Goal: Information Seeking & Learning: Check status

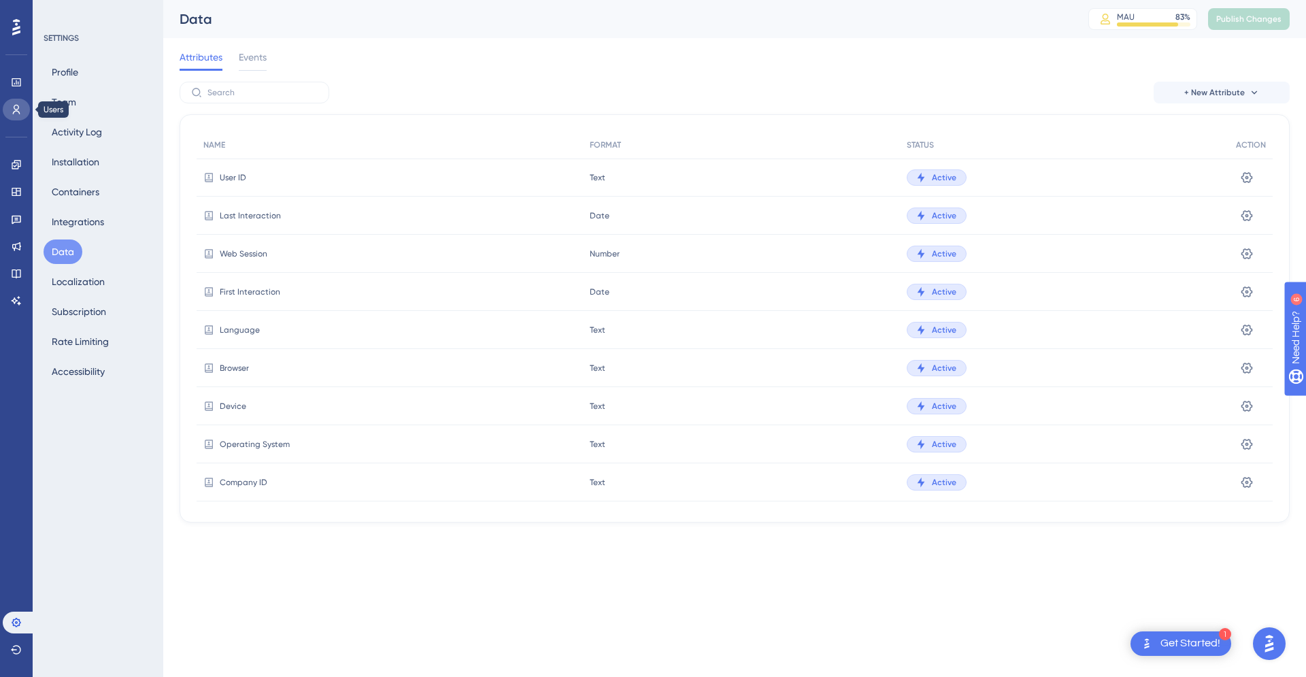
click at [23, 106] on link at bounding box center [16, 110] width 27 height 22
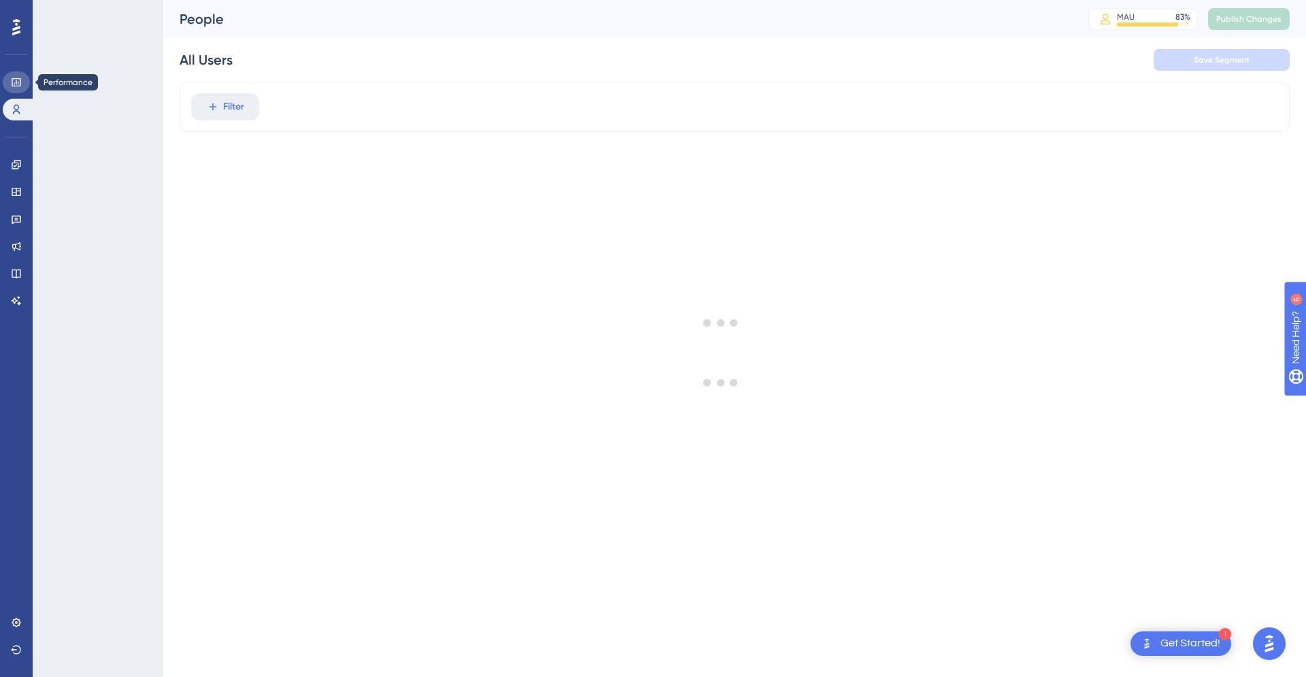
click at [23, 84] on link at bounding box center [16, 82] width 27 height 22
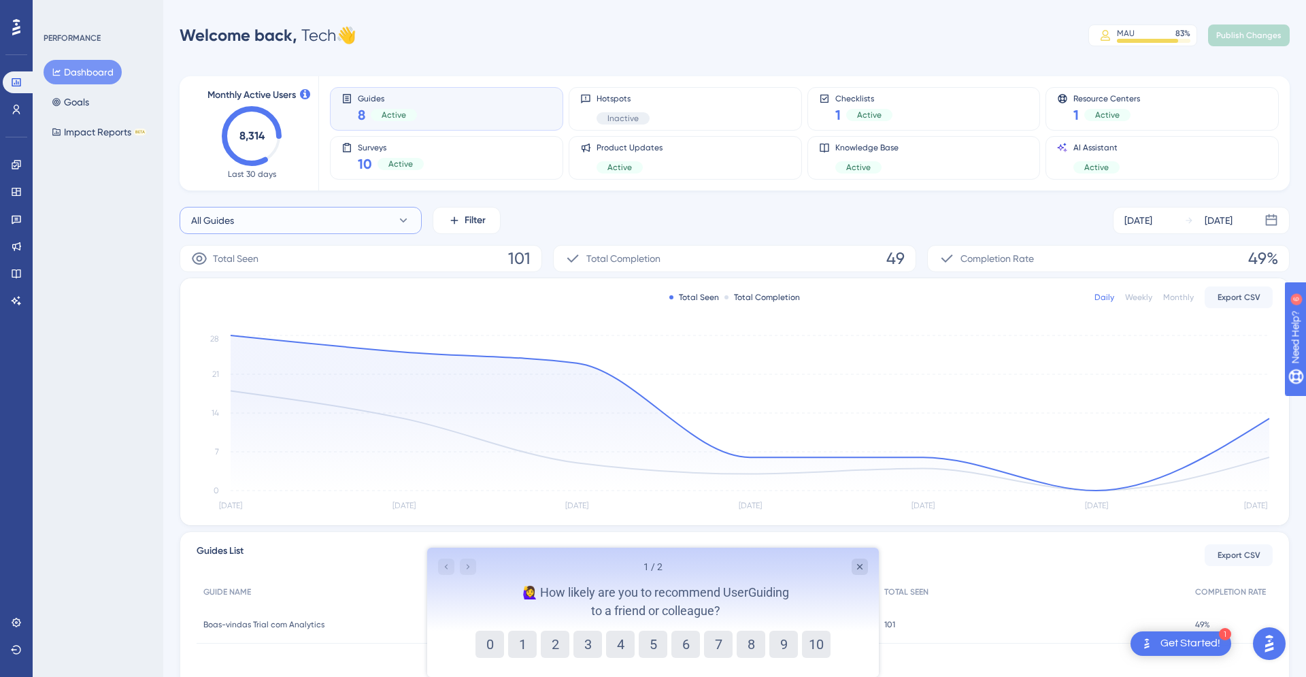
click at [378, 222] on button "All Guides" at bounding box center [301, 220] width 242 height 27
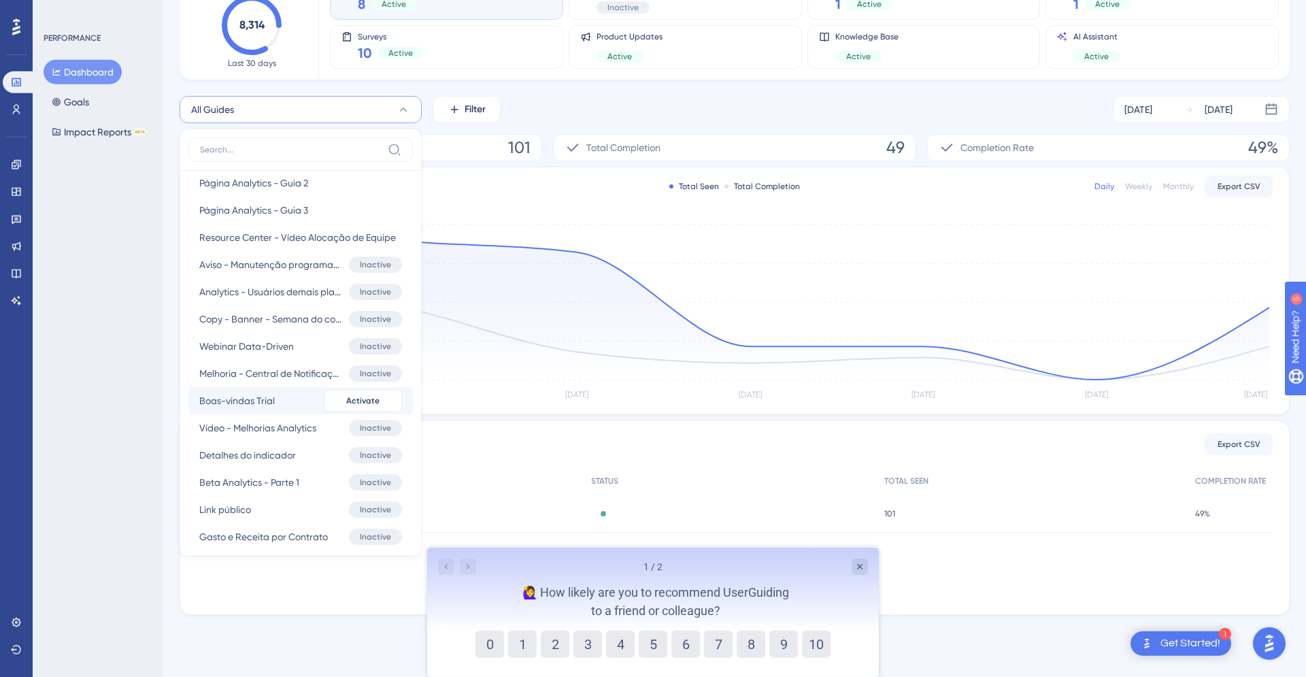
scroll to position [483, 0]
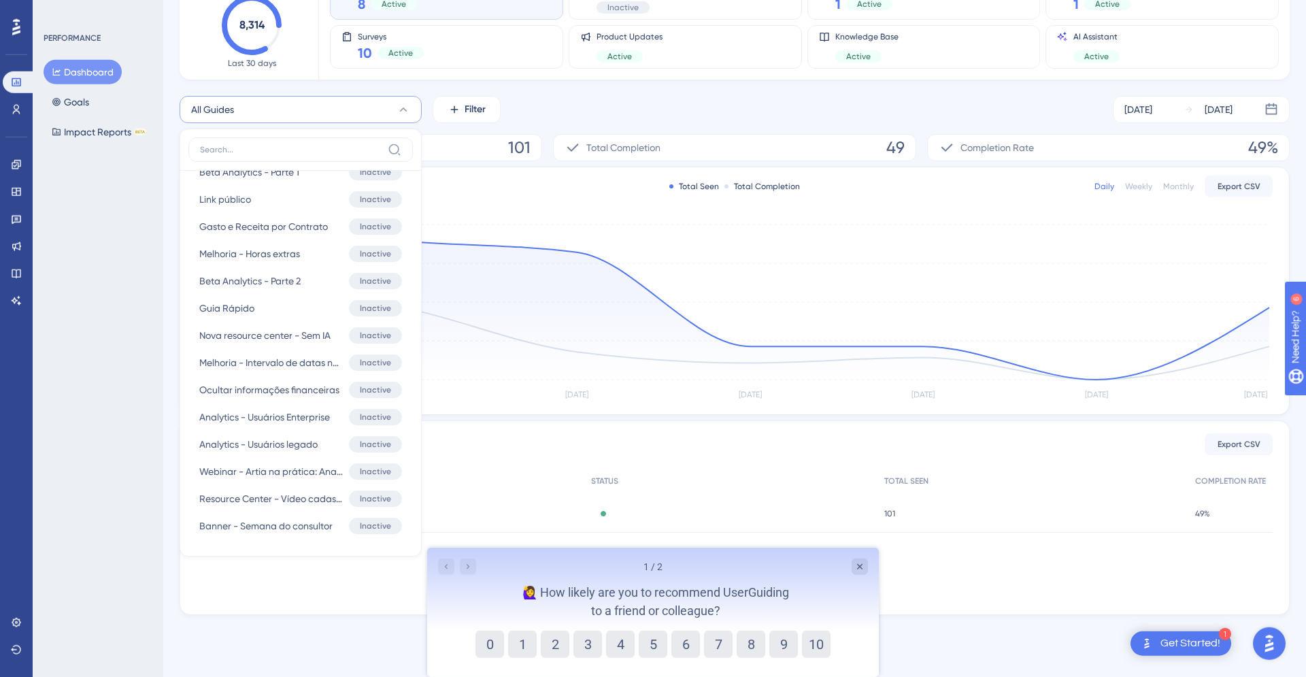
click at [65, 252] on div "PERFORMANCE Dashboard Goals Impact Reports BETA" at bounding box center [98, 338] width 131 height 677
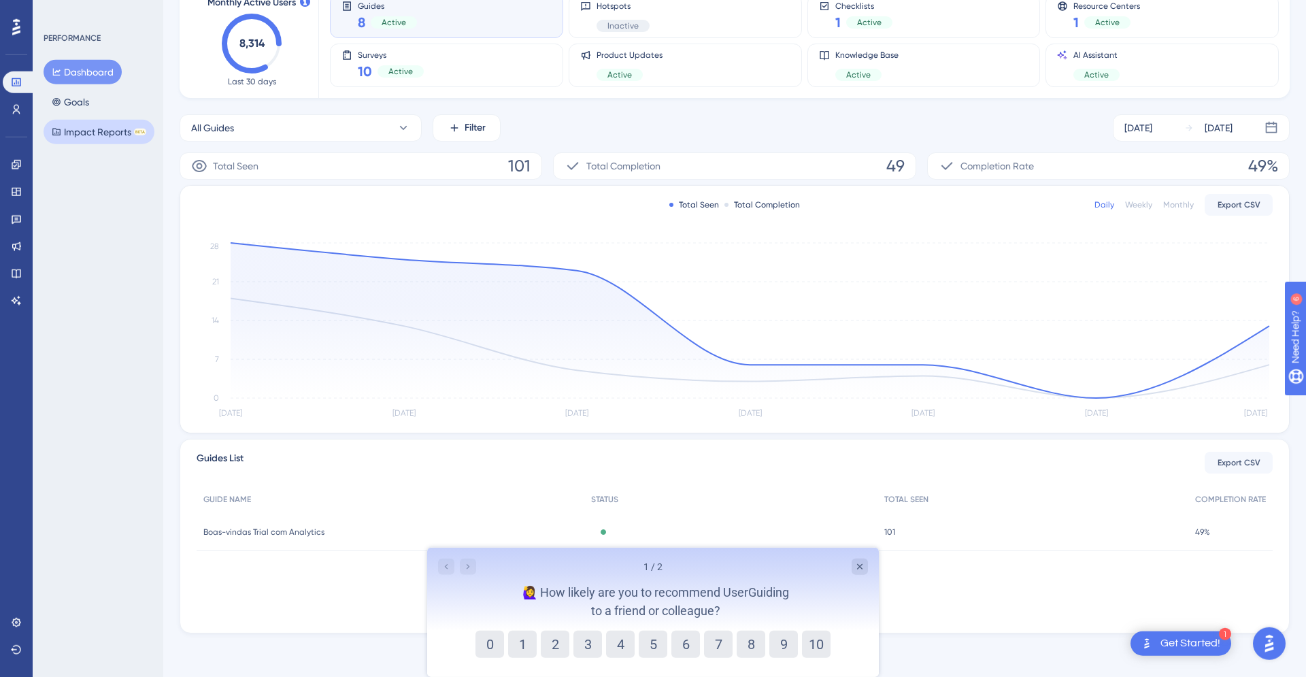
scroll to position [93, 0]
click at [92, 99] on button "Goals" at bounding box center [71, 102] width 54 height 24
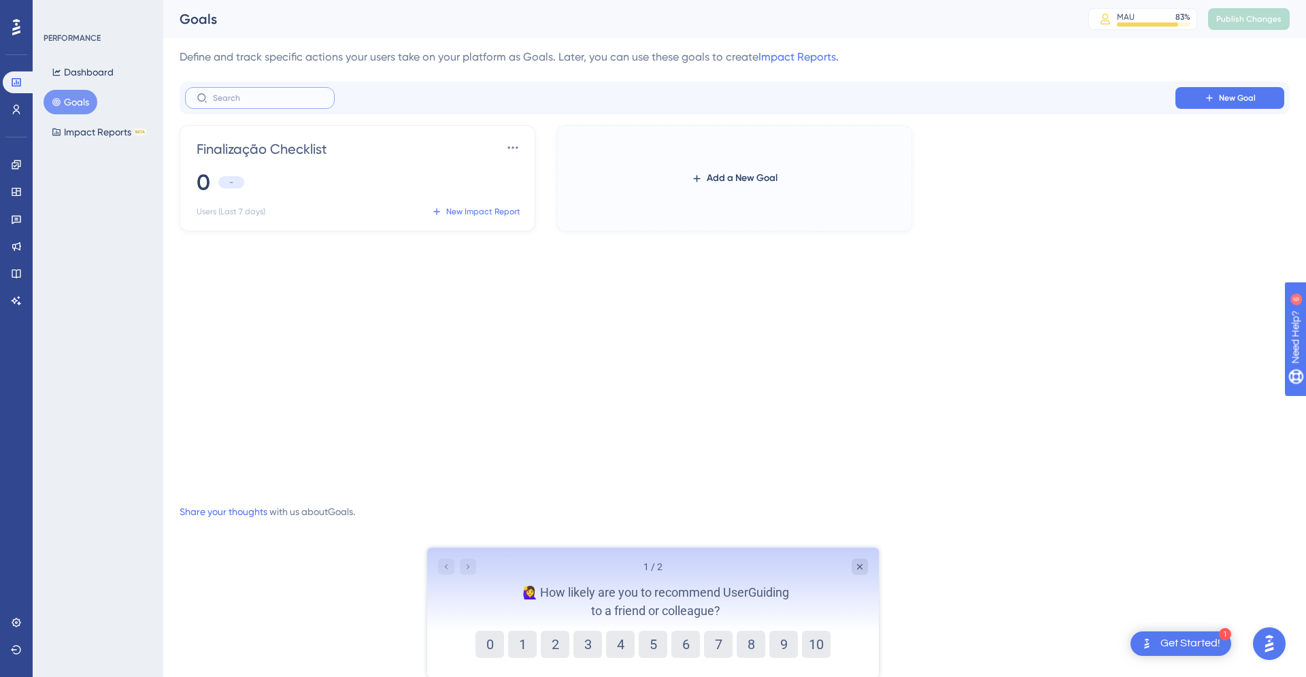
click at [284, 100] on input "text" at bounding box center [268, 98] width 110 height 10
click at [341, 163] on div "Finalização Checklist Settings 0 - Users (Last 7 days) New Impact Report" at bounding box center [360, 179] width 326 height 84
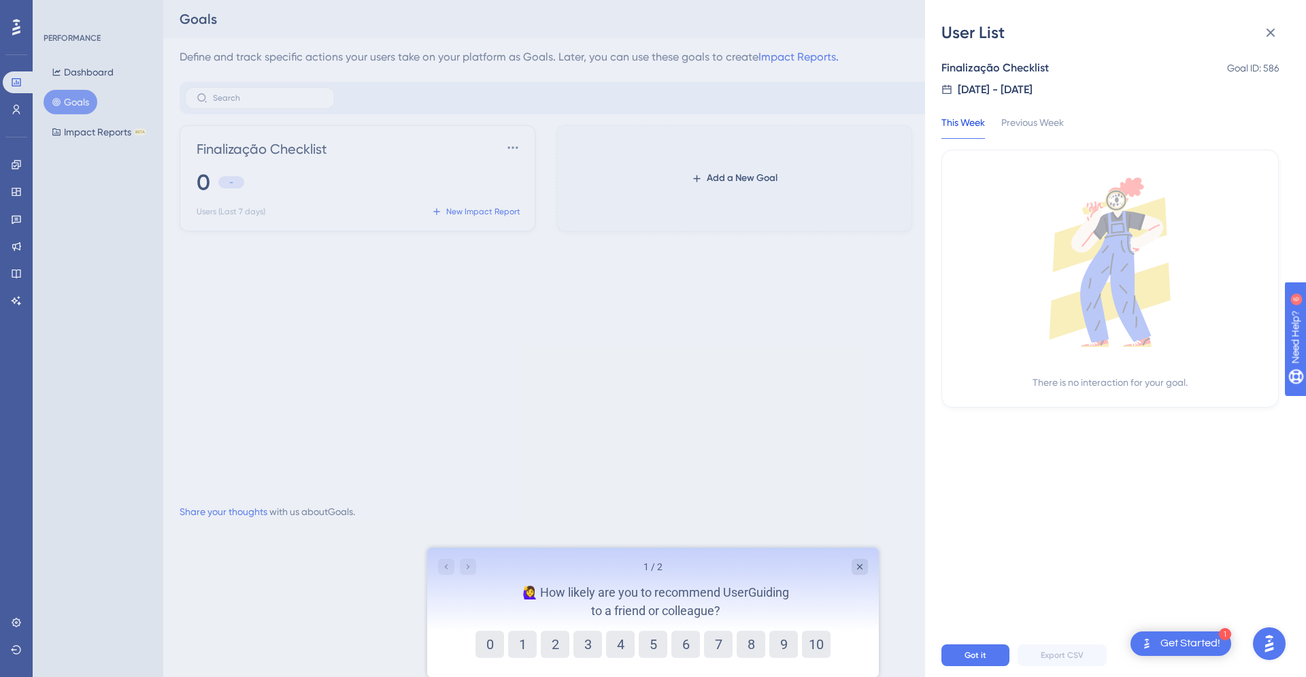
click at [339, 163] on div "User List Finalização Checklist Goal ID: 586 8/12/2025 - 8/19/2025 This Week Pr…" at bounding box center [653, 338] width 1306 height 677
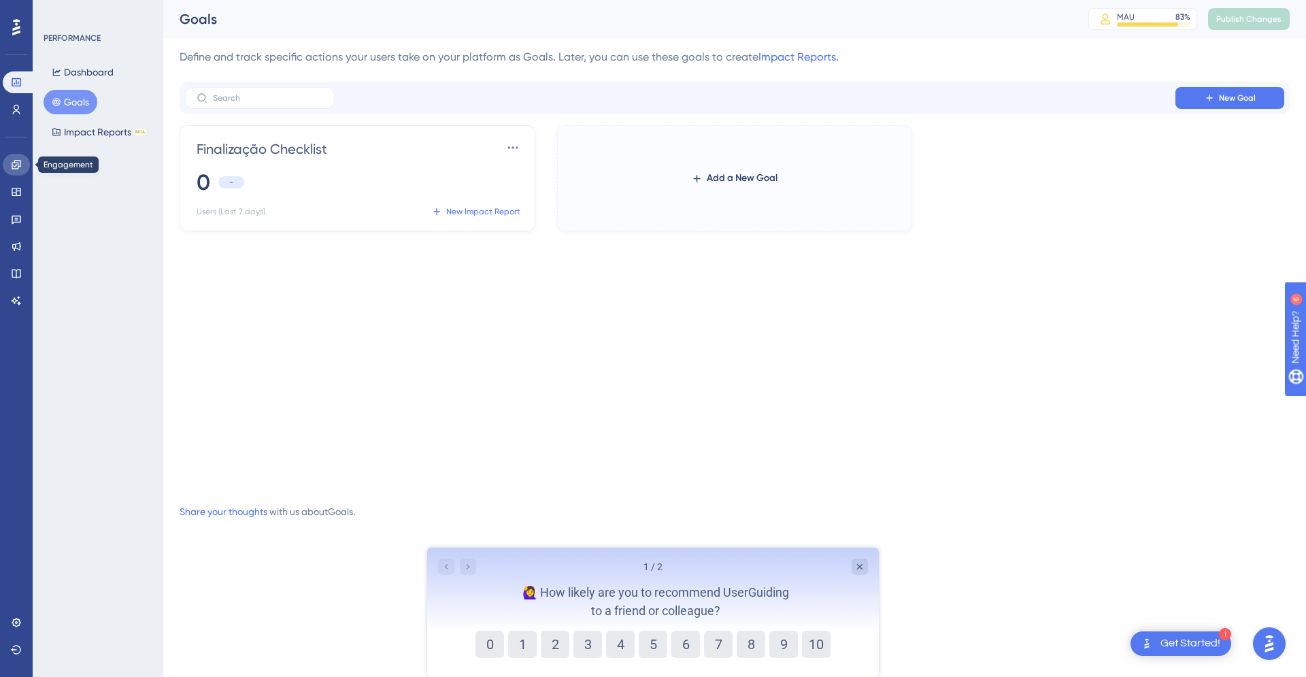
click at [16, 165] on icon at bounding box center [16, 164] width 9 height 9
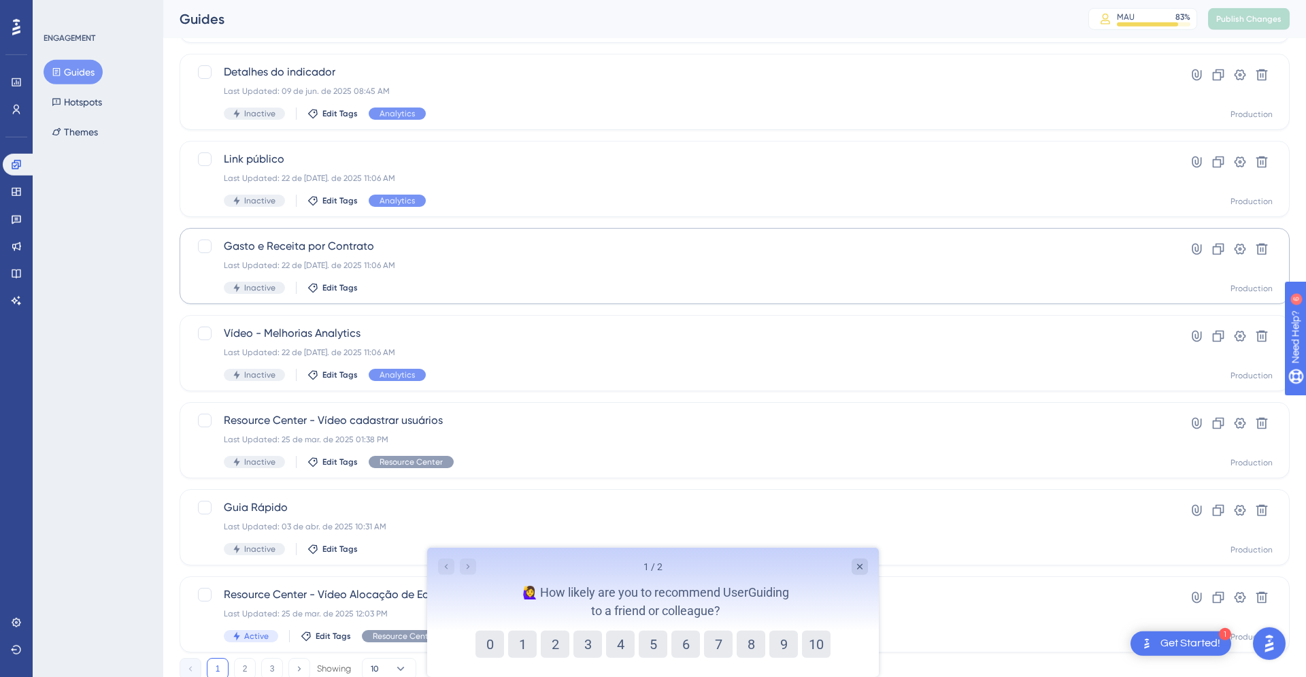
scroll to position [379, 0]
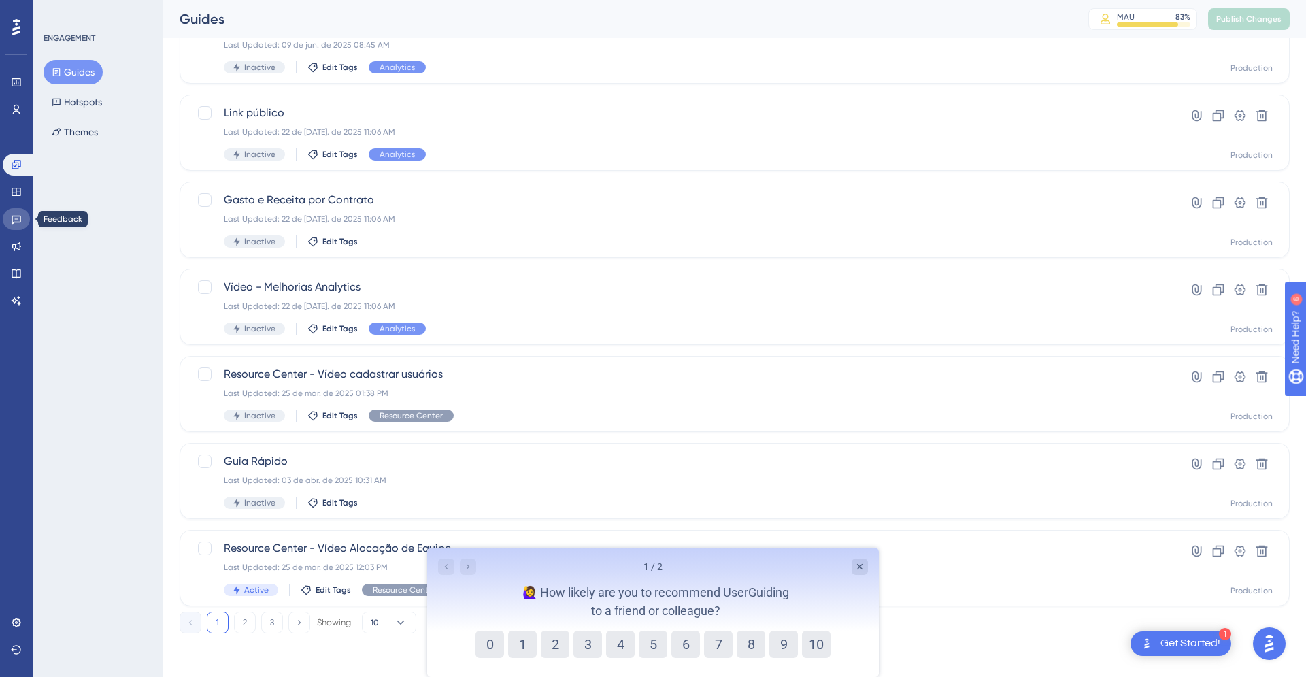
click at [8, 218] on link at bounding box center [16, 219] width 27 height 22
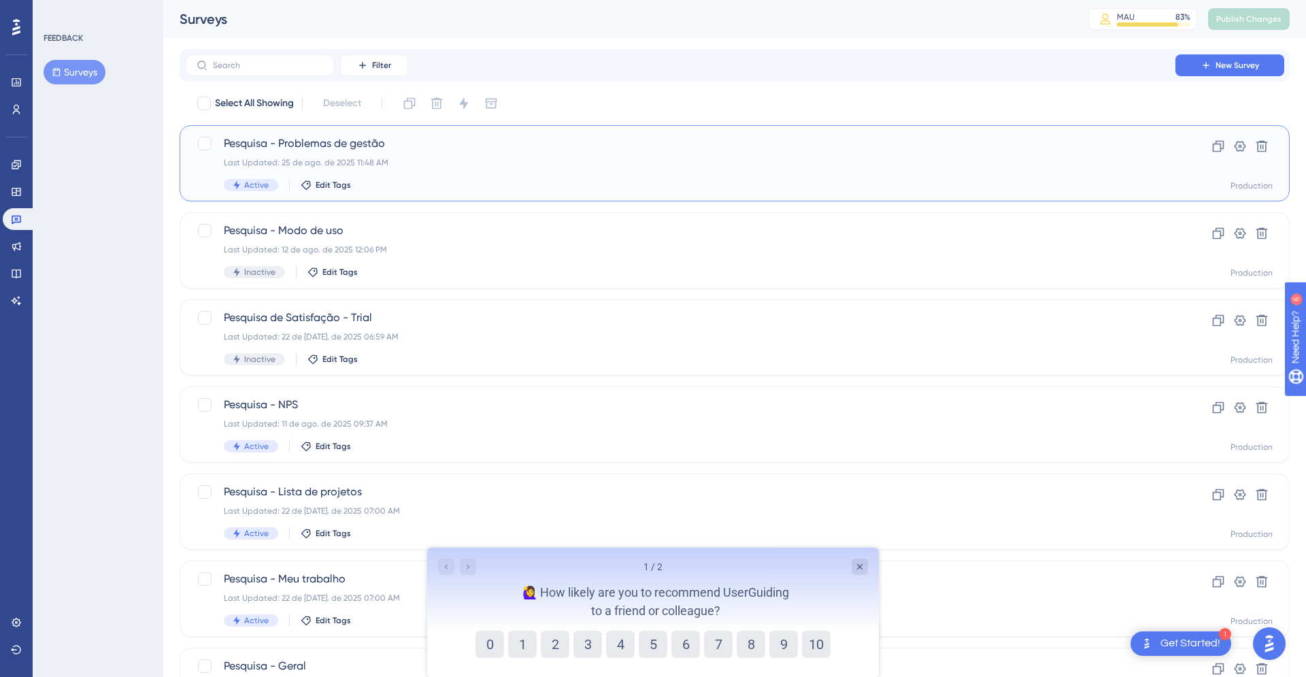
click at [450, 155] on div "Pesquisa - Problemas de gestão Last Updated: 25 de ago. de 2025 11:48 AM Active…" at bounding box center [680, 163] width 913 height 56
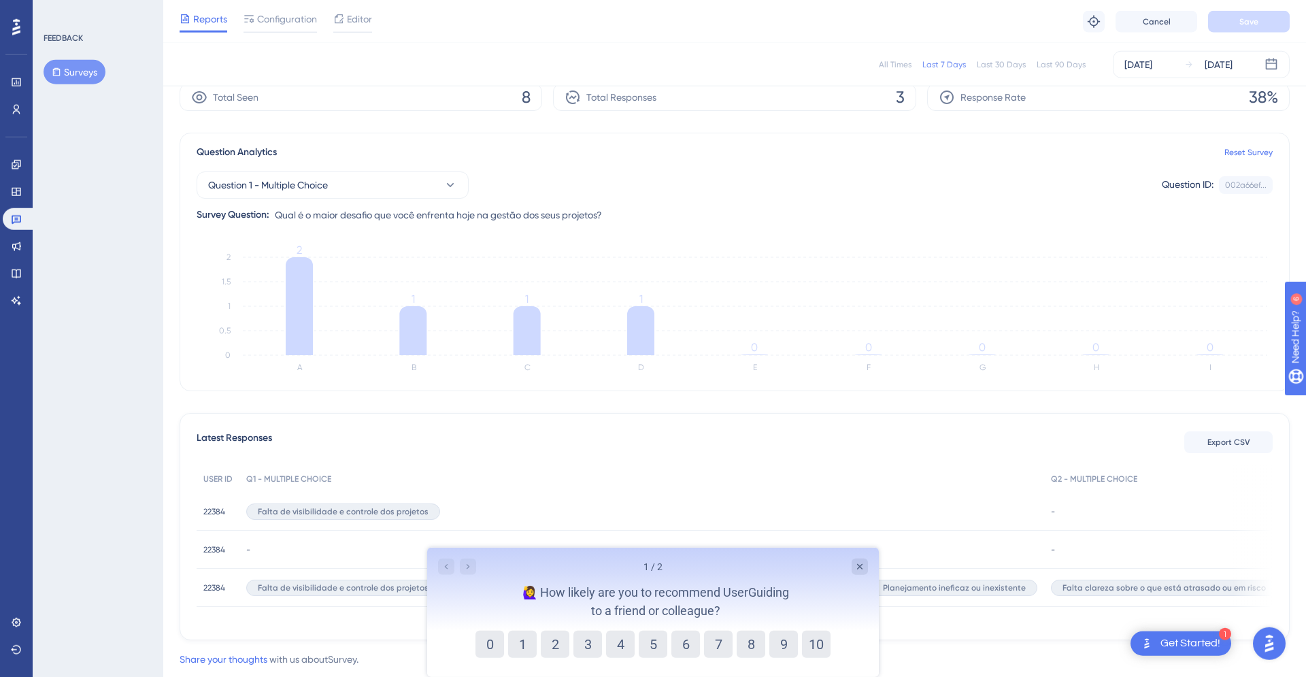
scroll to position [92, 0]
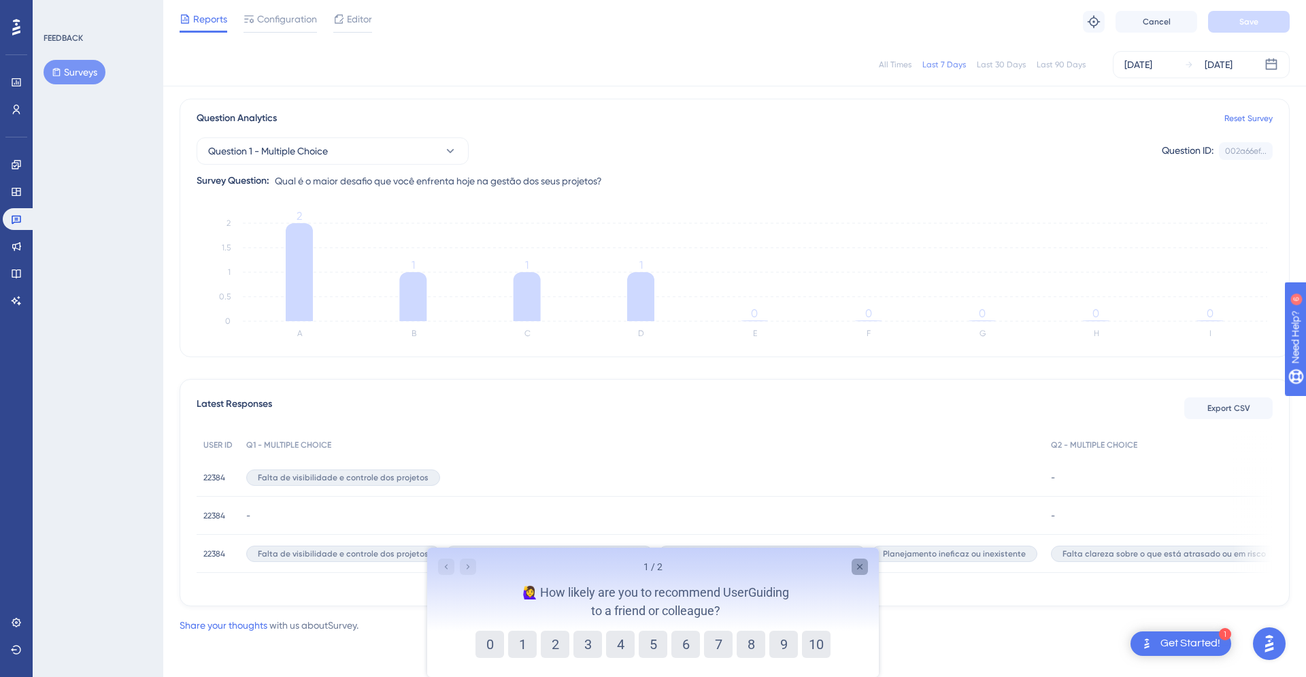
click at [857, 567] on icon "Close survey" at bounding box center [859, 566] width 11 height 11
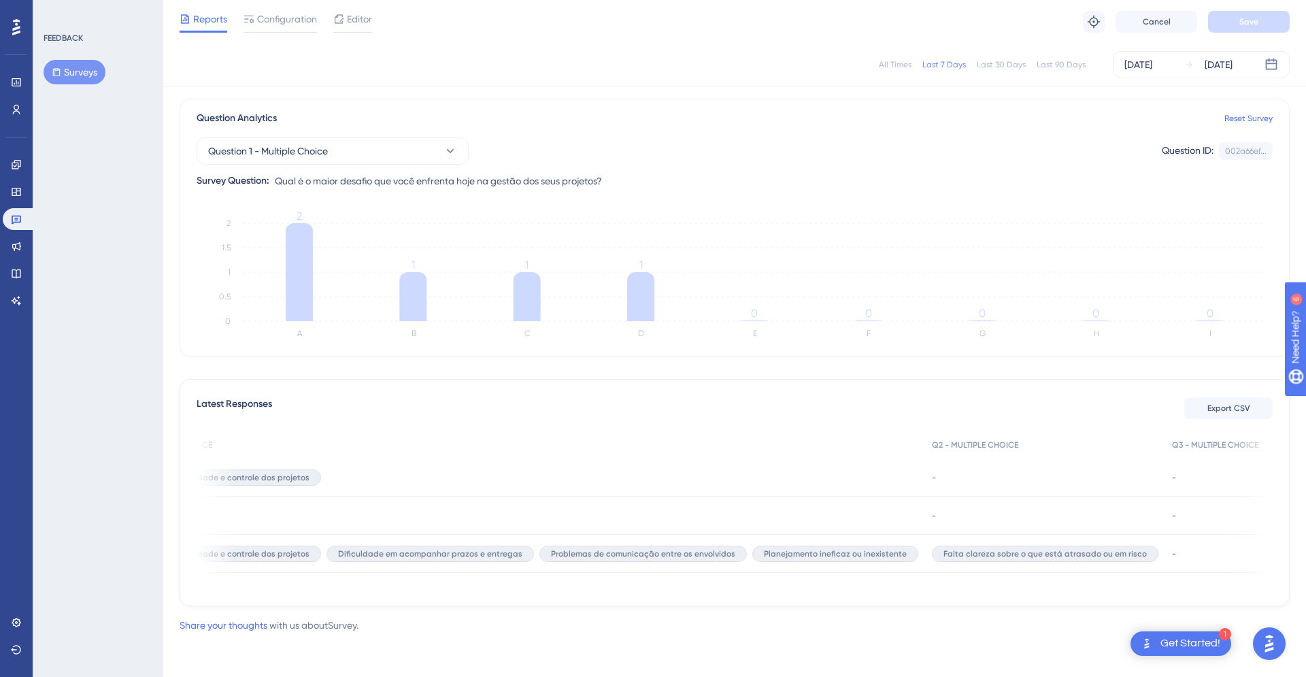
scroll to position [0, 0]
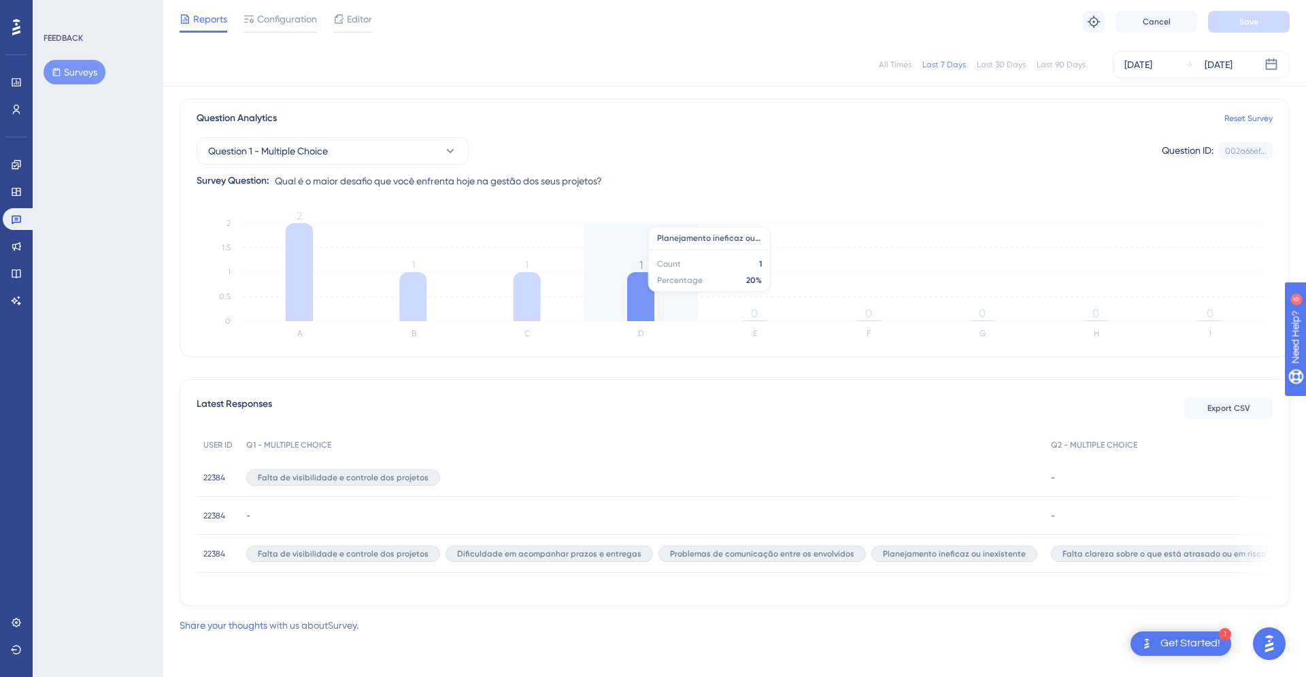
click at [639, 298] on icon at bounding box center [640, 296] width 27 height 49
click at [645, 309] on icon at bounding box center [640, 296] width 27 height 49
click at [645, 308] on icon at bounding box center [640, 296] width 27 height 49
click at [645, 305] on icon at bounding box center [640, 296] width 27 height 49
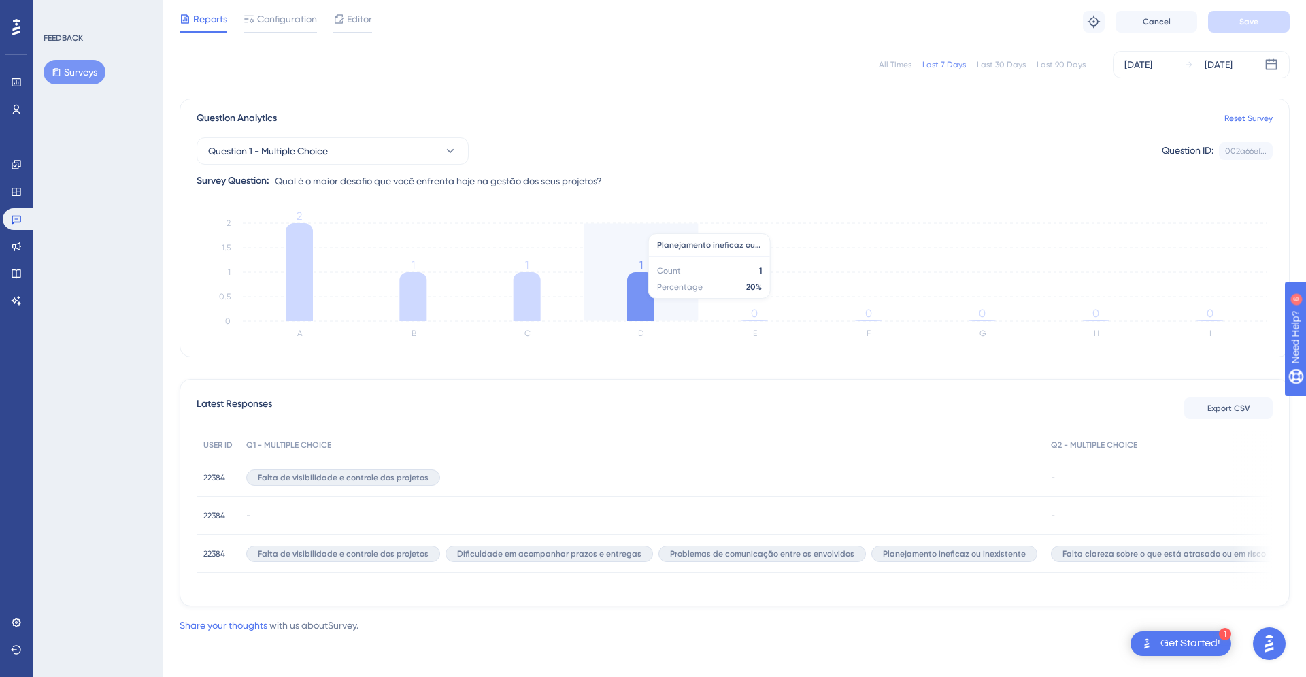
click at [645, 305] on icon at bounding box center [640, 296] width 27 height 49
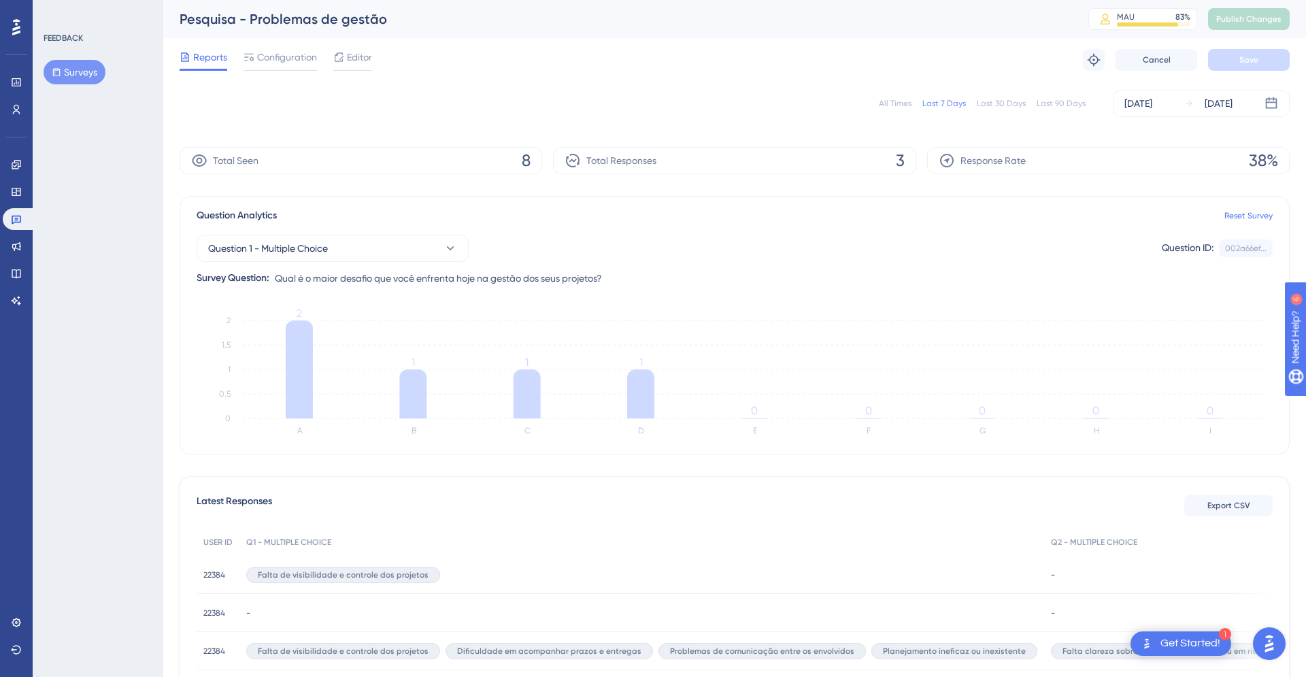
click at [304, 164] on div "Total Seen 8" at bounding box center [361, 160] width 363 height 27
click at [735, 161] on div "Total Responses 3" at bounding box center [734, 160] width 363 height 27
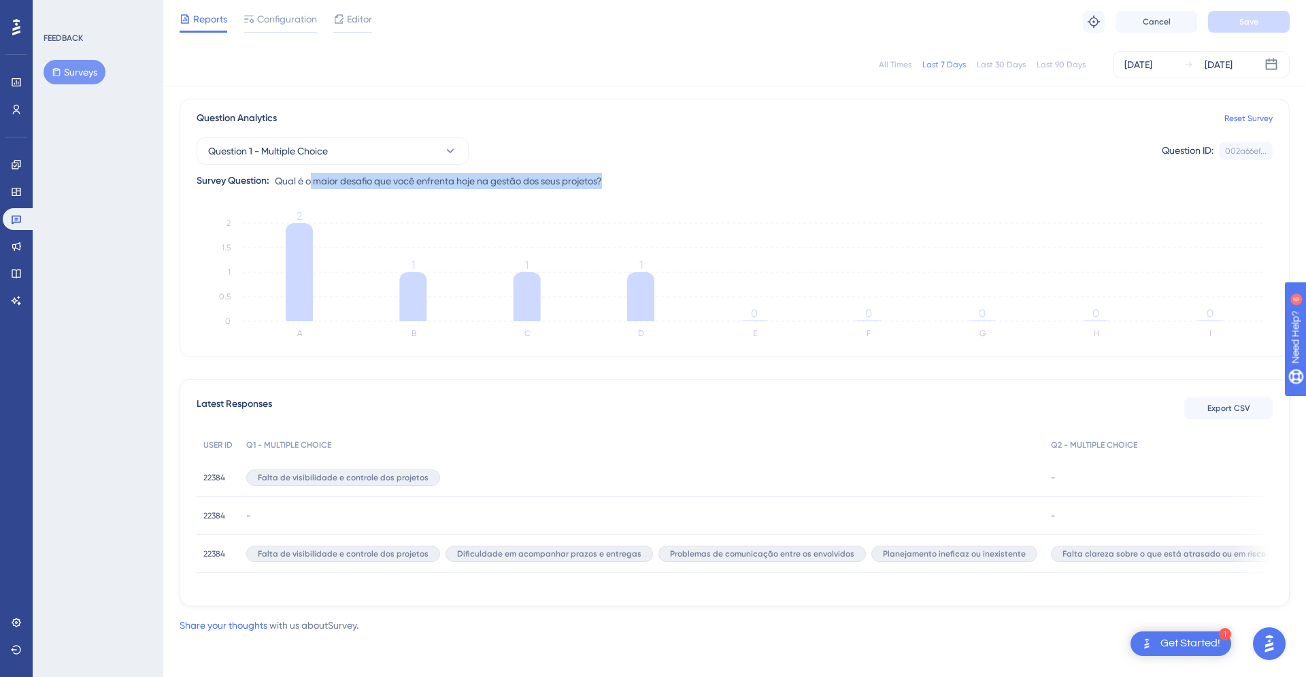
drag, startPoint x: 390, startPoint y: 189, endPoint x: 504, endPoint y: 189, distance: 114.3
click at [504, 189] on div "Question Analytics Reset Survey Question 1 - Multiple Choice Question ID: 002a6…" at bounding box center [735, 228] width 1110 height 259
click at [746, 168] on div "Question 1 - Multiple Choice Question ID: 002a66ef... Copy Survey Question: Qua…" at bounding box center [735, 158] width 1076 height 63
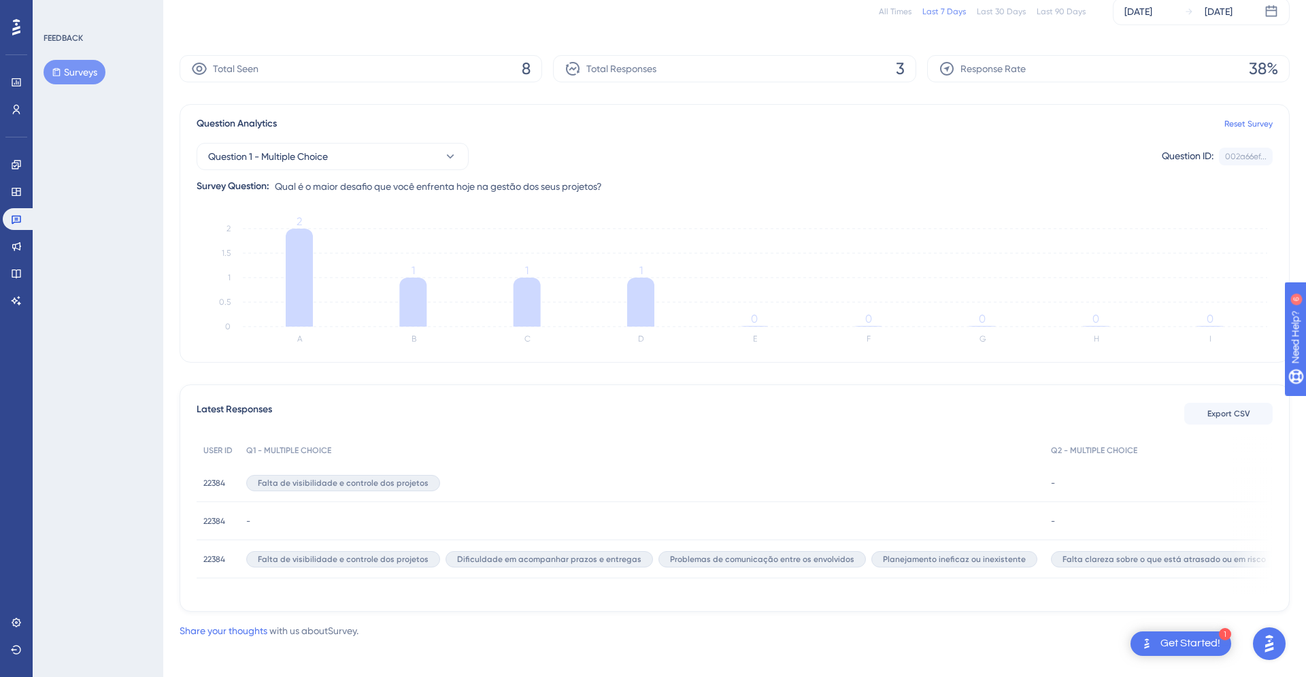
scroll to position [0, 0]
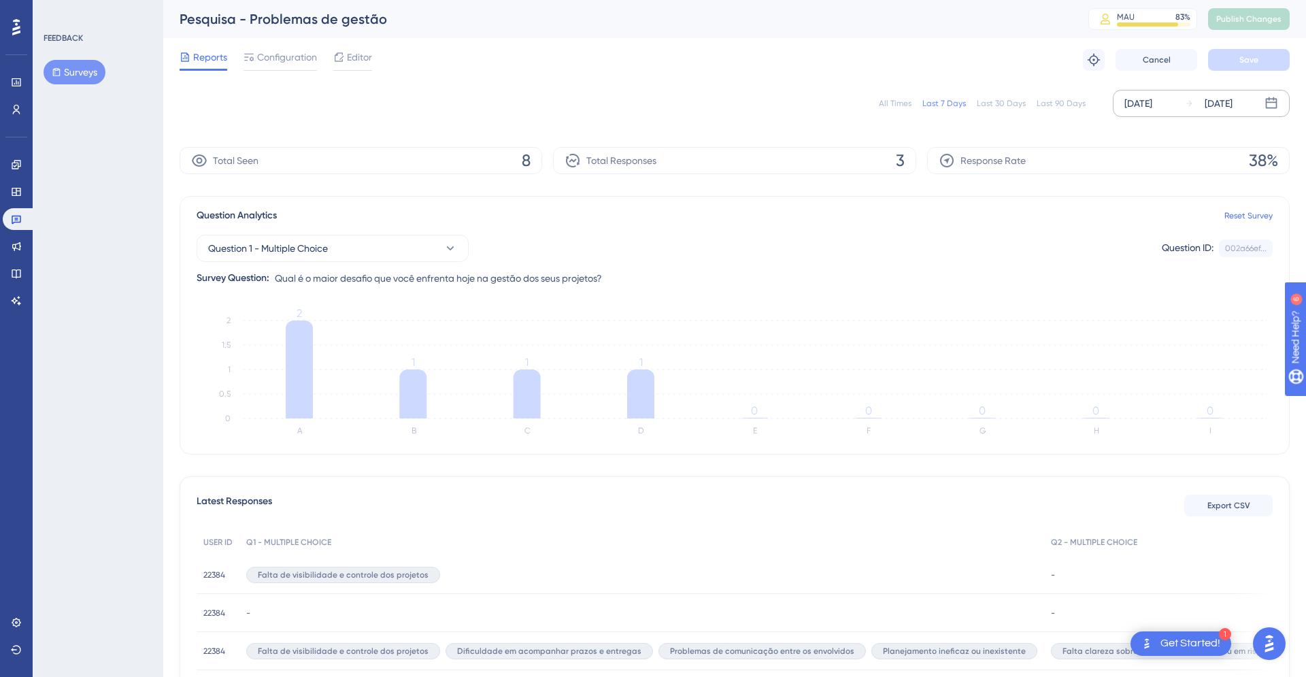
click at [1273, 101] on icon at bounding box center [1272, 104] width 14 height 14
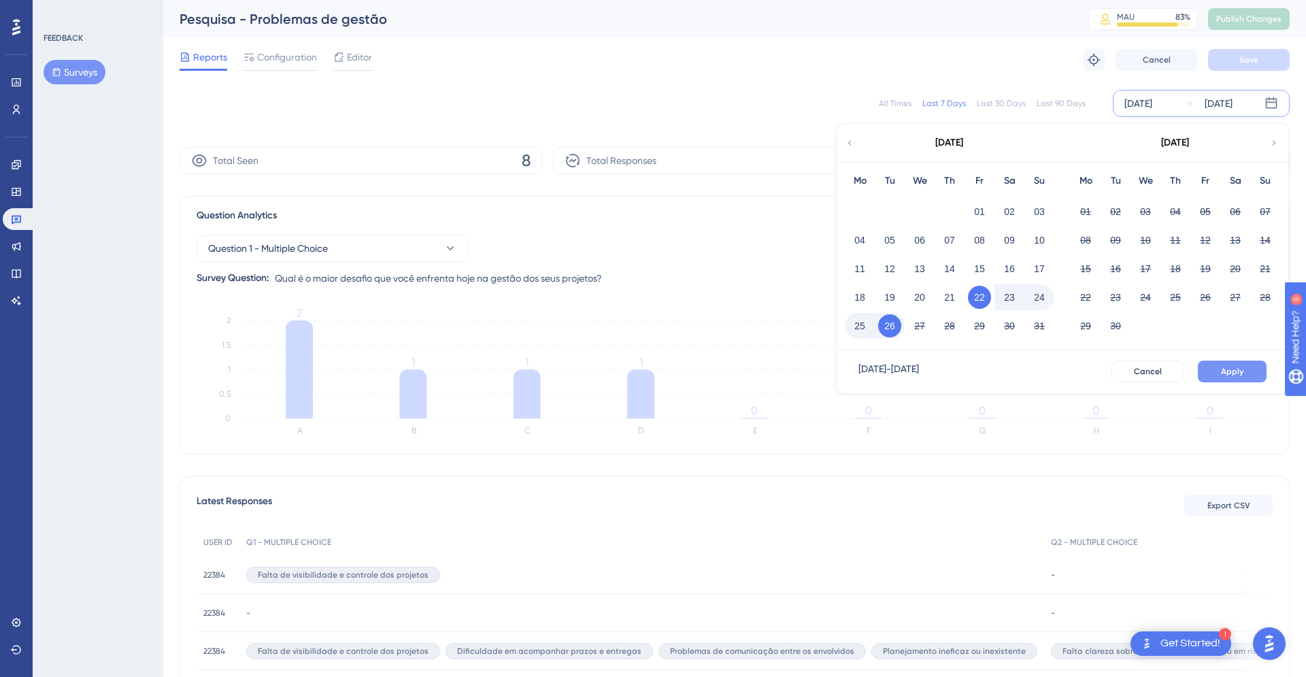
click at [1232, 375] on span "Apply" at bounding box center [1232, 371] width 22 height 11
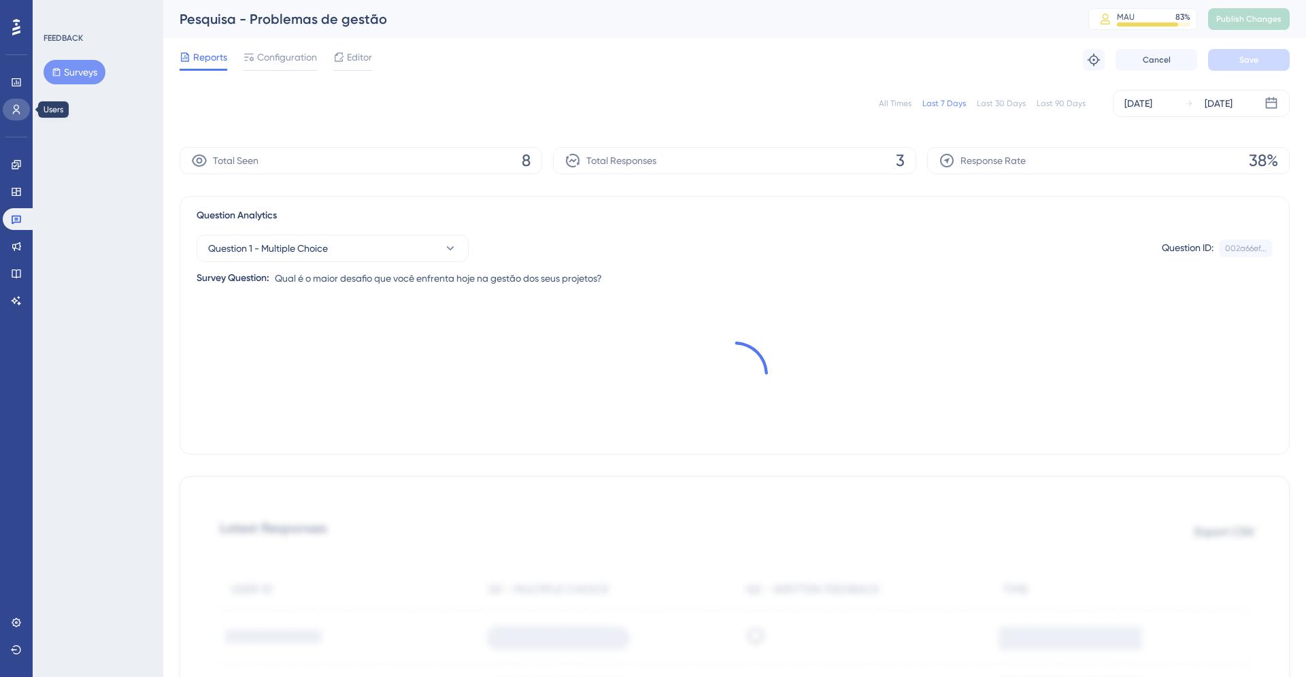
click at [12, 107] on icon at bounding box center [16, 109] width 11 height 11
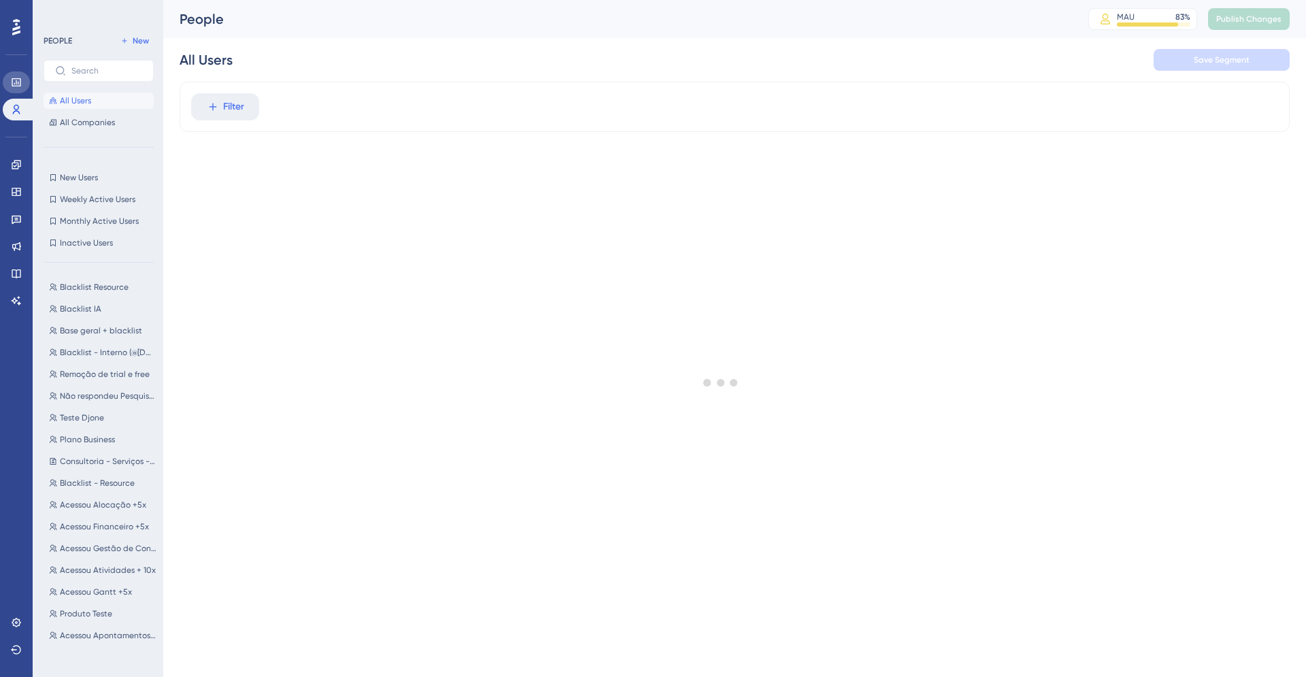
click at [11, 88] on link at bounding box center [16, 82] width 27 height 22
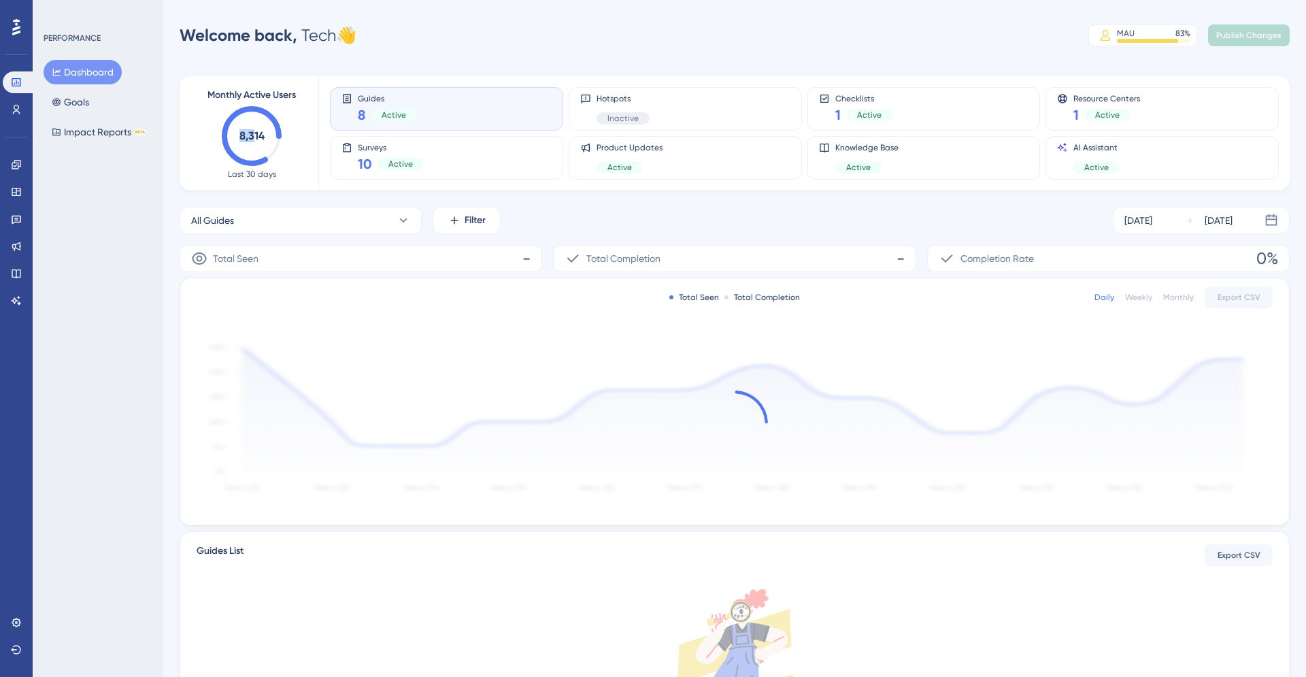
click at [256, 135] on icon "8,314" at bounding box center [252, 136] width 60 height 60
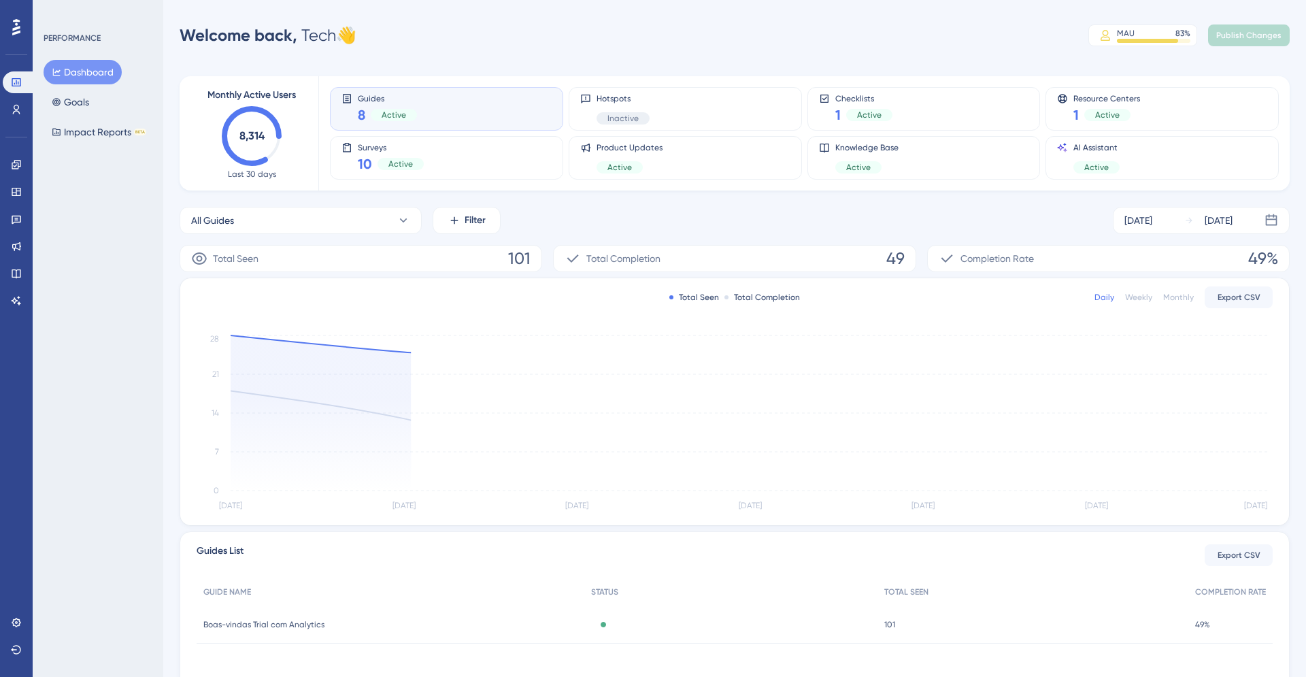
click at [541, 16] on div "Performance Users Engagement Widgets Feedback Product Updates Knowledge Base AI…" at bounding box center [653, 384] width 1306 height 769
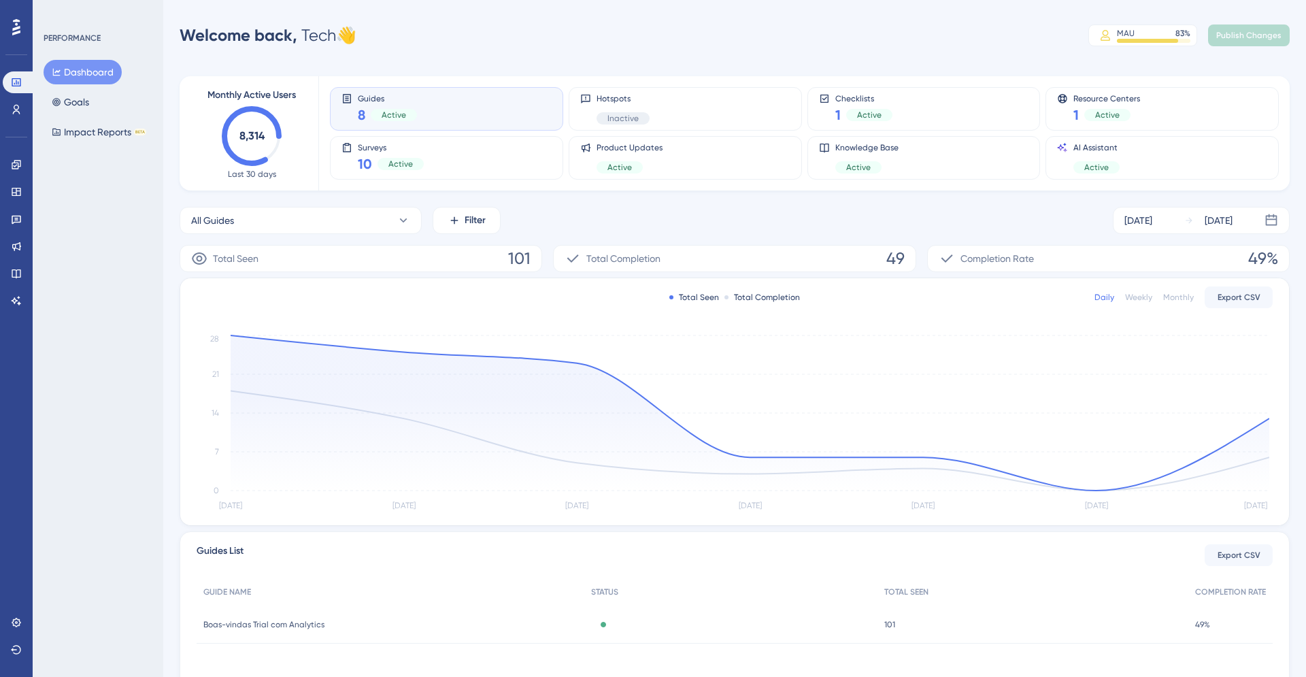
click at [276, 114] on icon "8,314" at bounding box center [252, 136] width 60 height 60
click at [294, 264] on div "Total Seen 101" at bounding box center [361, 258] width 363 height 27
click at [349, 219] on button "All Guides" at bounding box center [301, 220] width 242 height 27
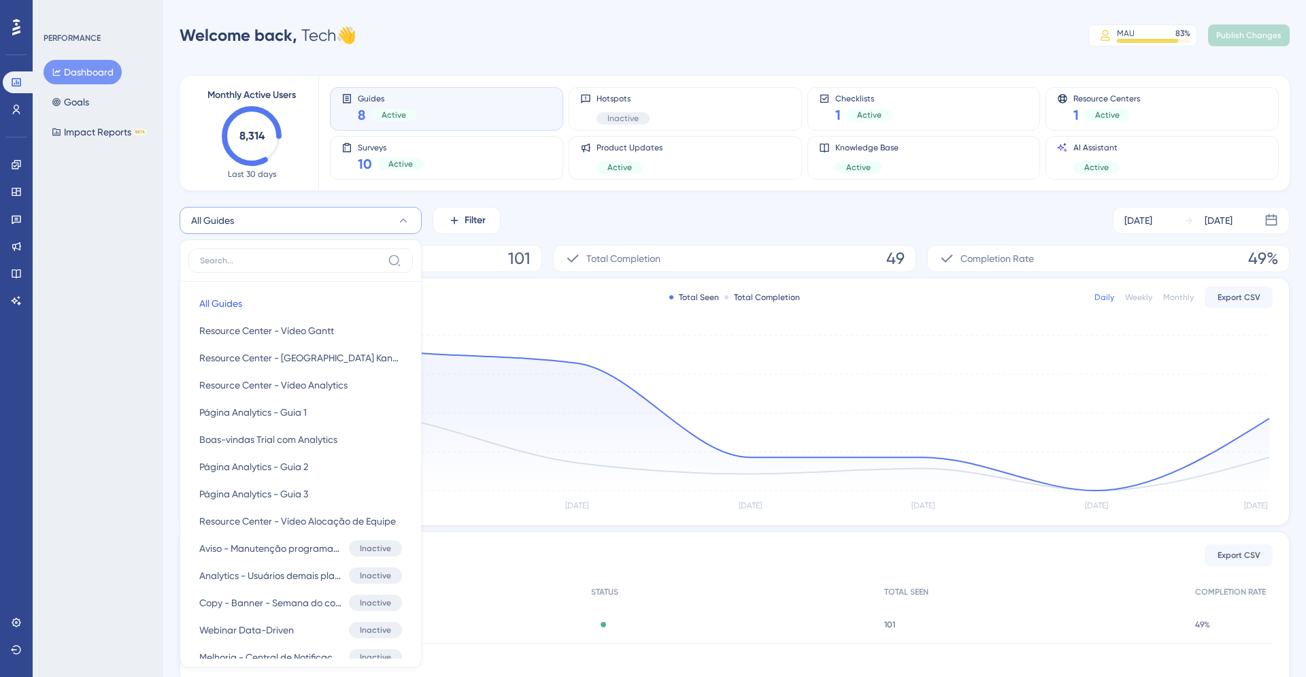
scroll to position [115, 0]
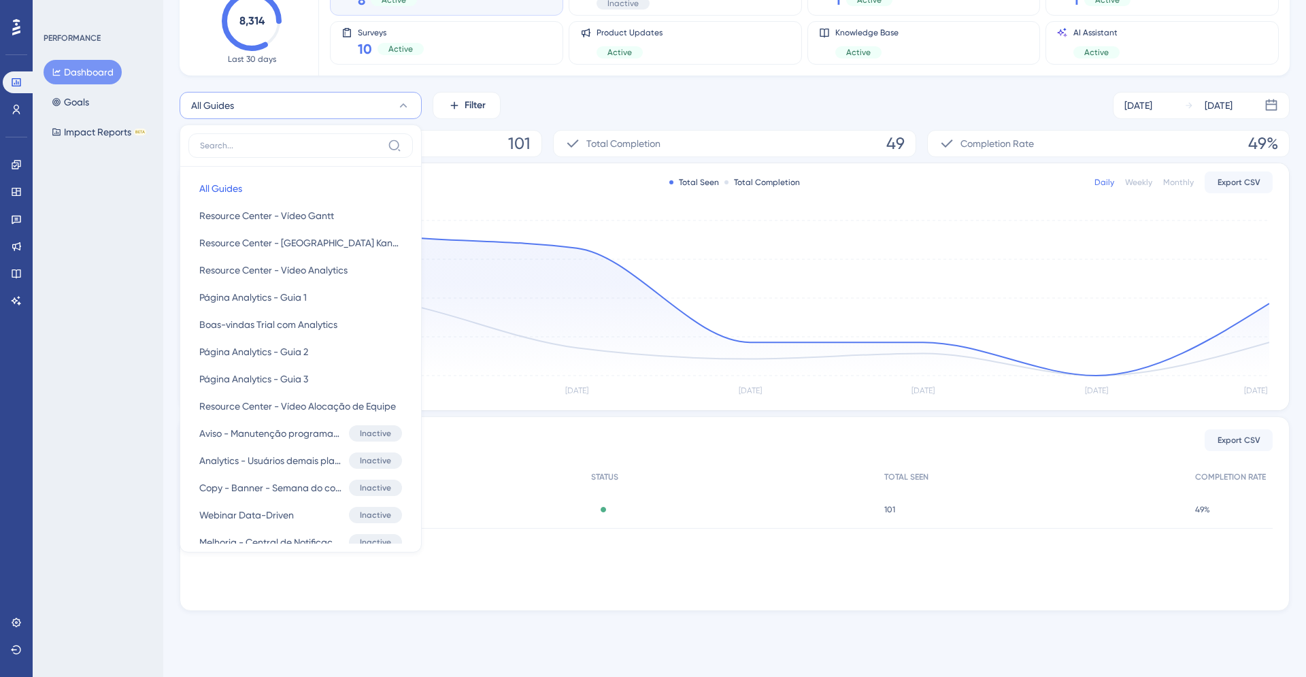
click at [126, 298] on div "PERFORMANCE Dashboard Goals Impact Reports BETA" at bounding box center [98, 338] width 131 height 677
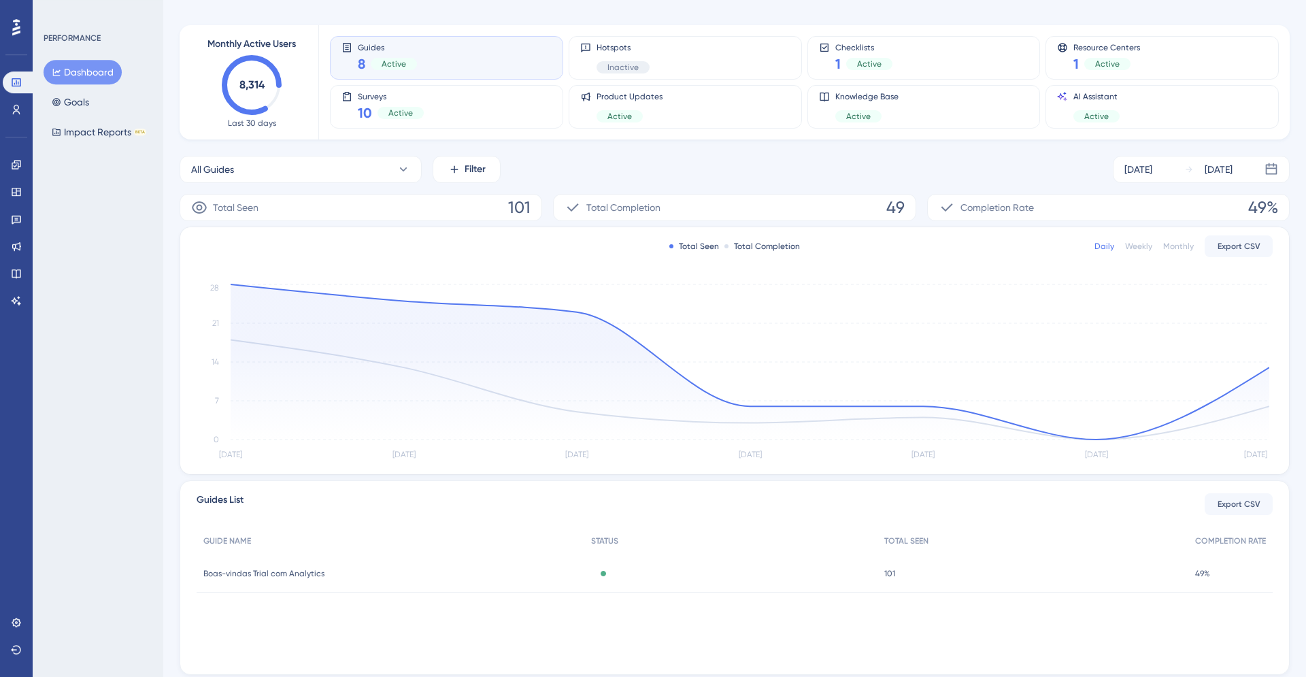
scroll to position [15, 0]
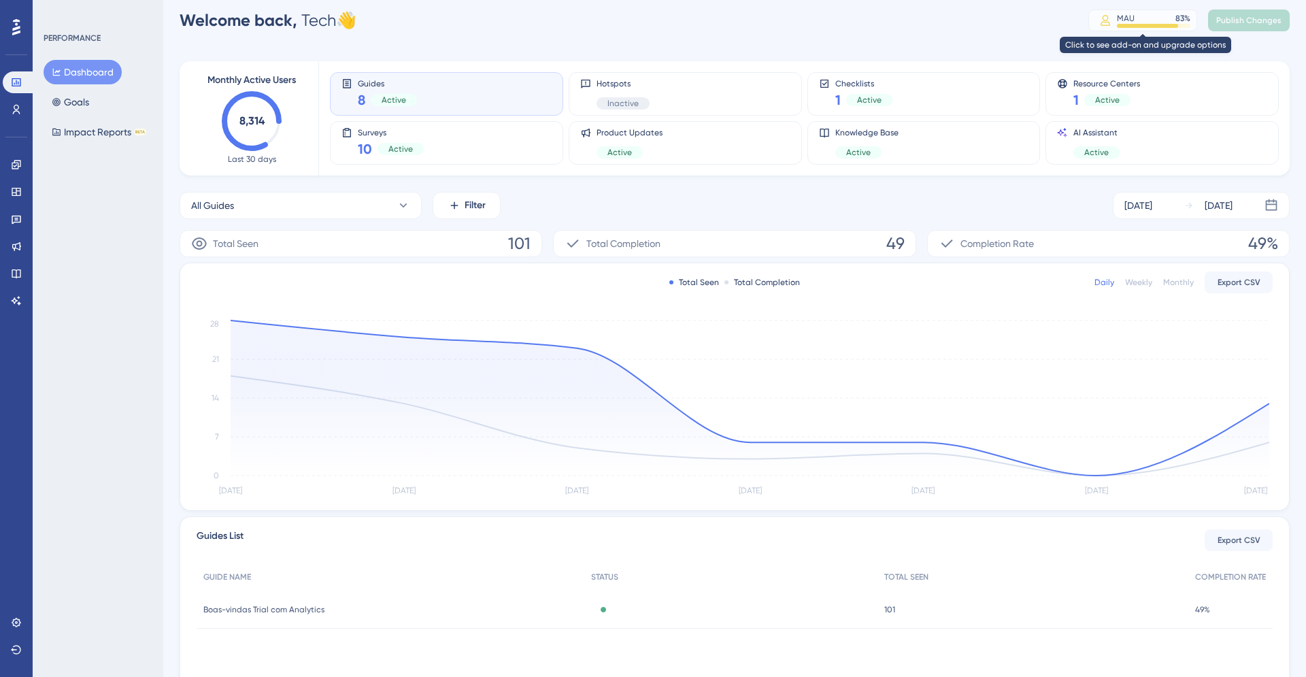
click at [1137, 19] on div "MAU 83 %" at bounding box center [1153, 18] width 73 height 11
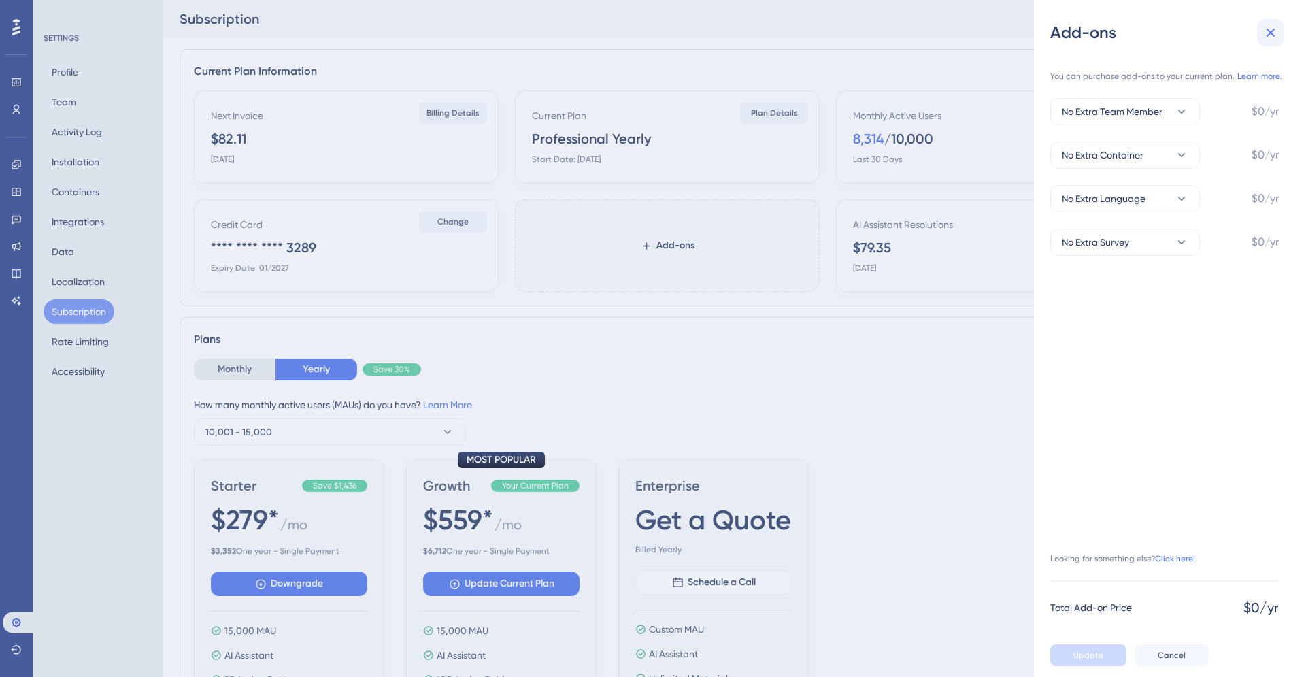
click at [1280, 31] on button at bounding box center [1270, 32] width 27 height 27
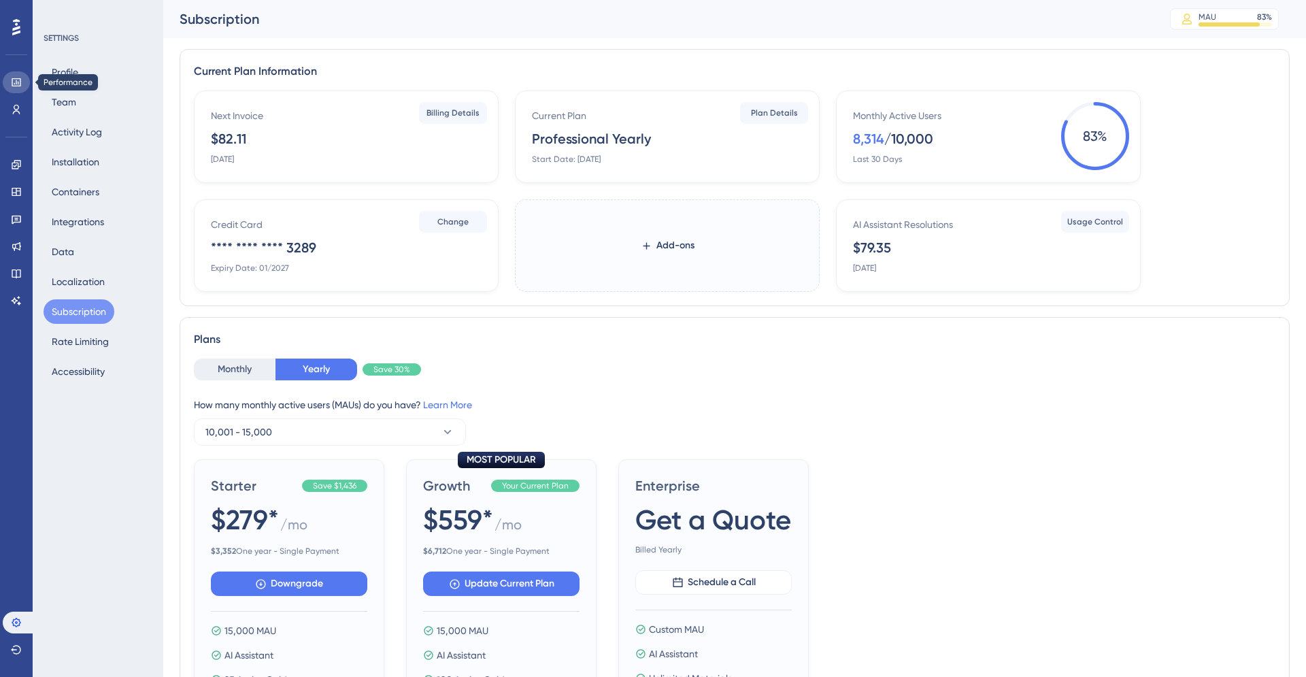
click at [19, 86] on icon at bounding box center [16, 82] width 11 height 11
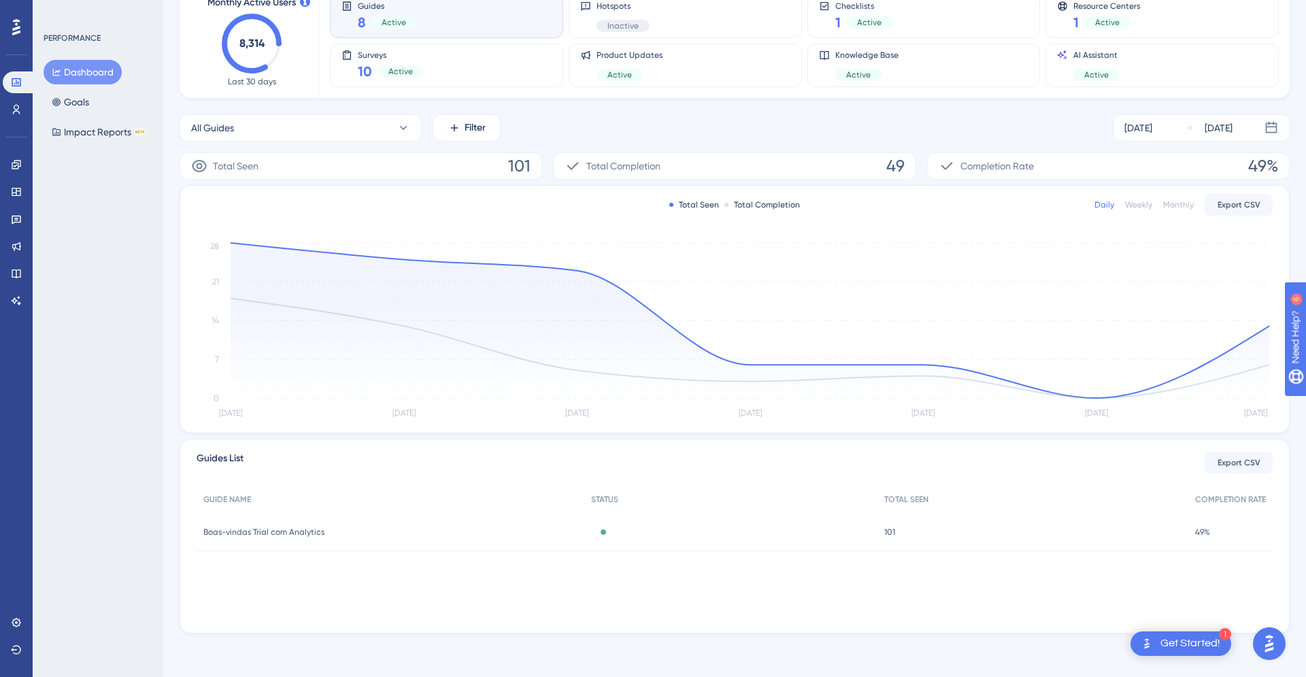
click at [1139, 204] on div "Weekly" at bounding box center [1138, 204] width 27 height 11
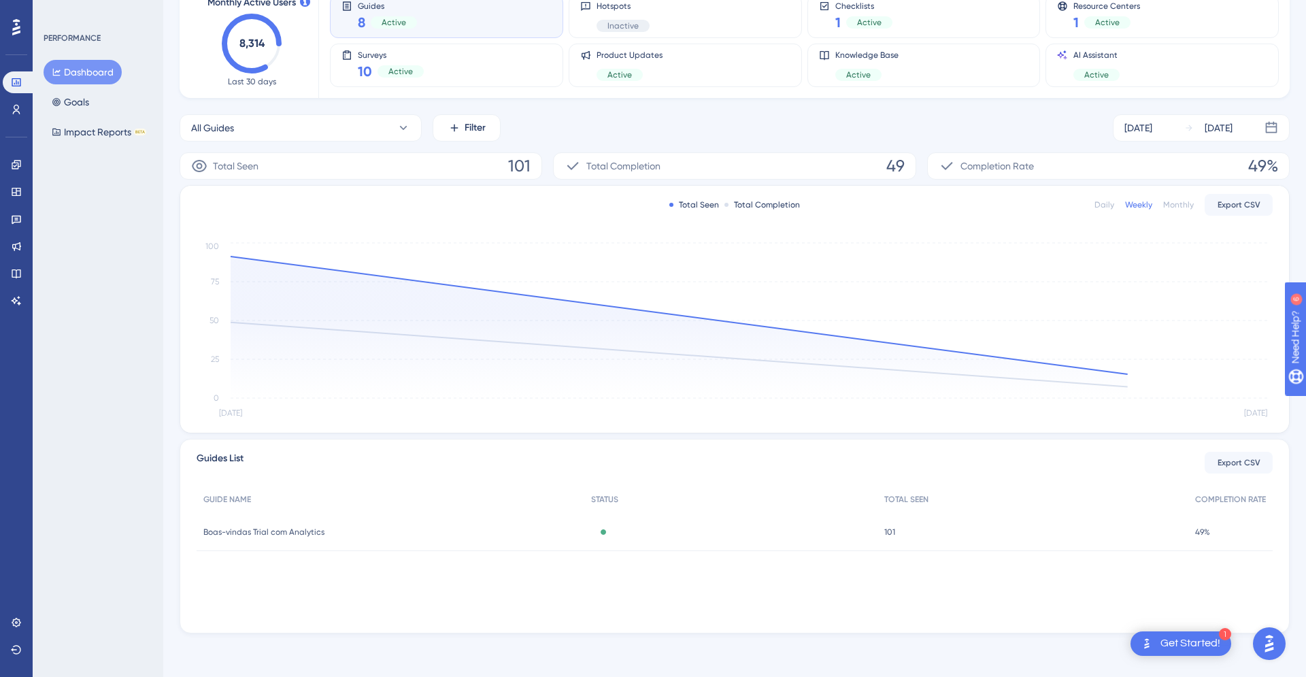
click at [1175, 205] on div "Monthly" at bounding box center [1178, 204] width 31 height 11
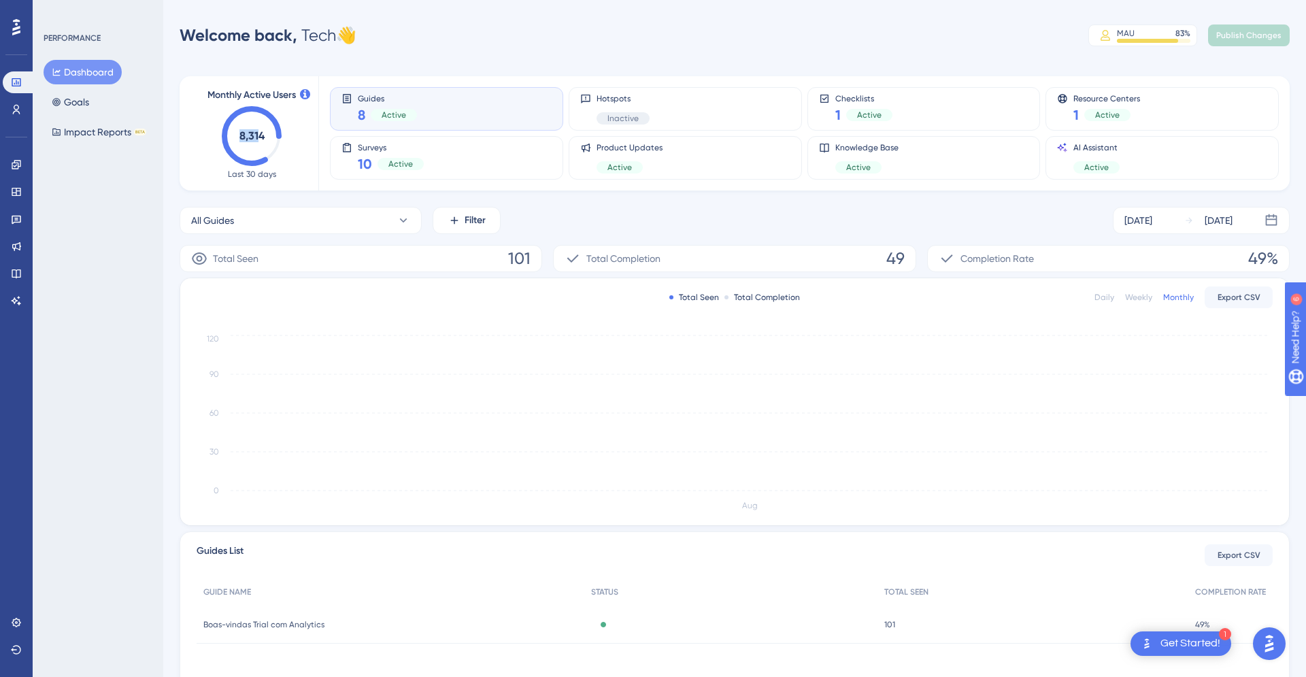
drag, startPoint x: 236, startPoint y: 130, endPoint x: 269, endPoint y: 169, distance: 51.7
click at [269, 169] on div "Monthly Active Users 8,314 Last 30 days" at bounding box center [251, 133] width 101 height 93
click at [239, 114] on circle at bounding box center [251, 136] width 54 height 54
click at [22, 224] on link at bounding box center [16, 219] width 27 height 22
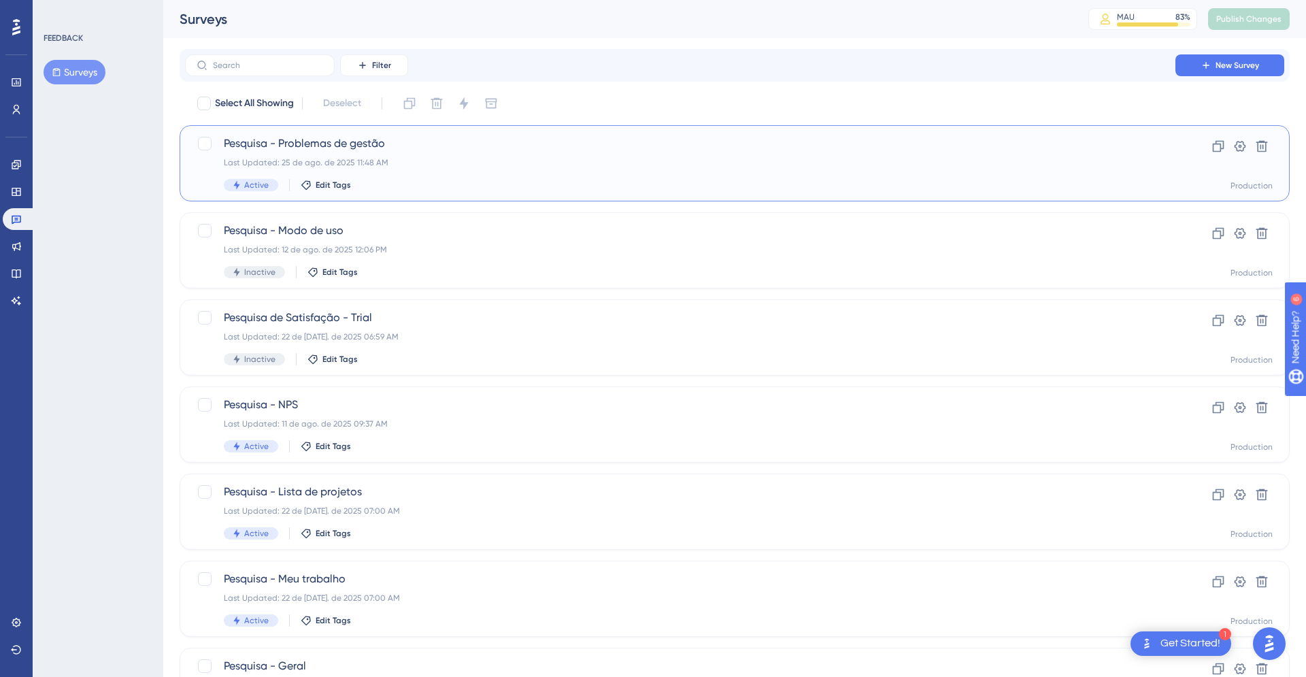
click at [424, 168] on div "Pesquisa - Problemas de gestão Last Updated: 25 de ago. de 2025 11:48 AM Active…" at bounding box center [680, 163] width 913 height 56
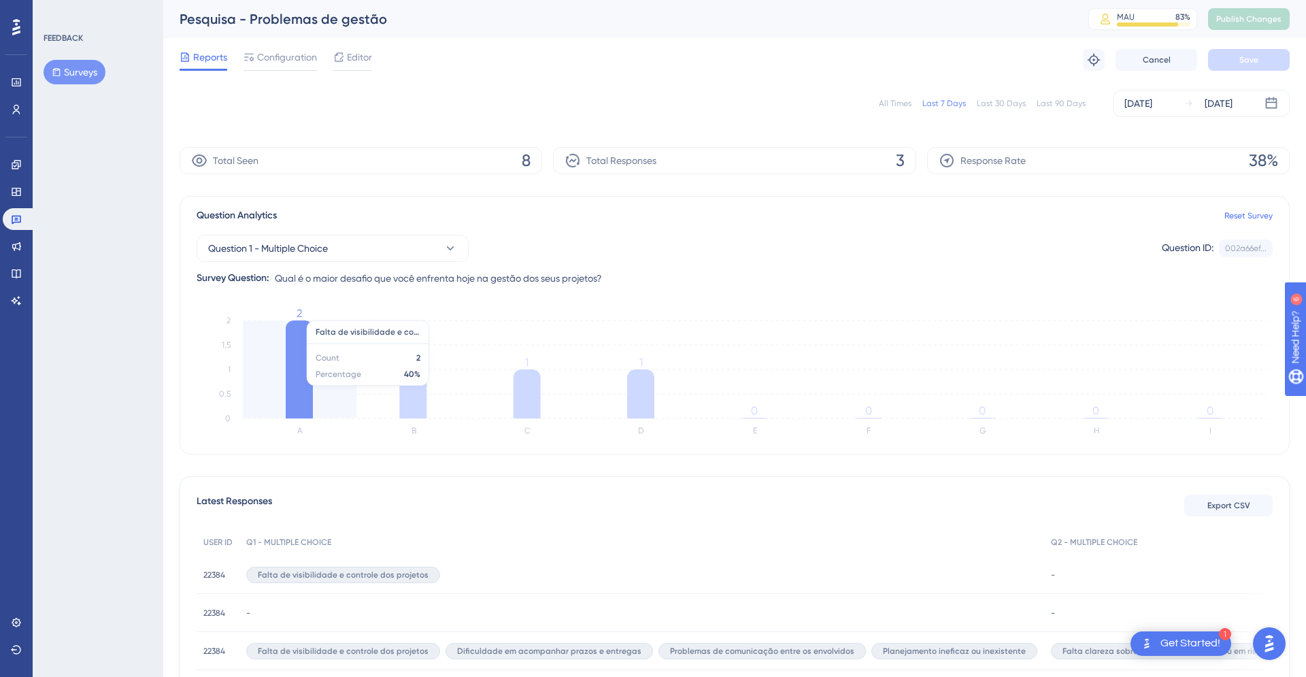
click at [312, 380] on icon at bounding box center [299, 369] width 27 height 98
